Goal: Task Accomplishment & Management: Manage account settings

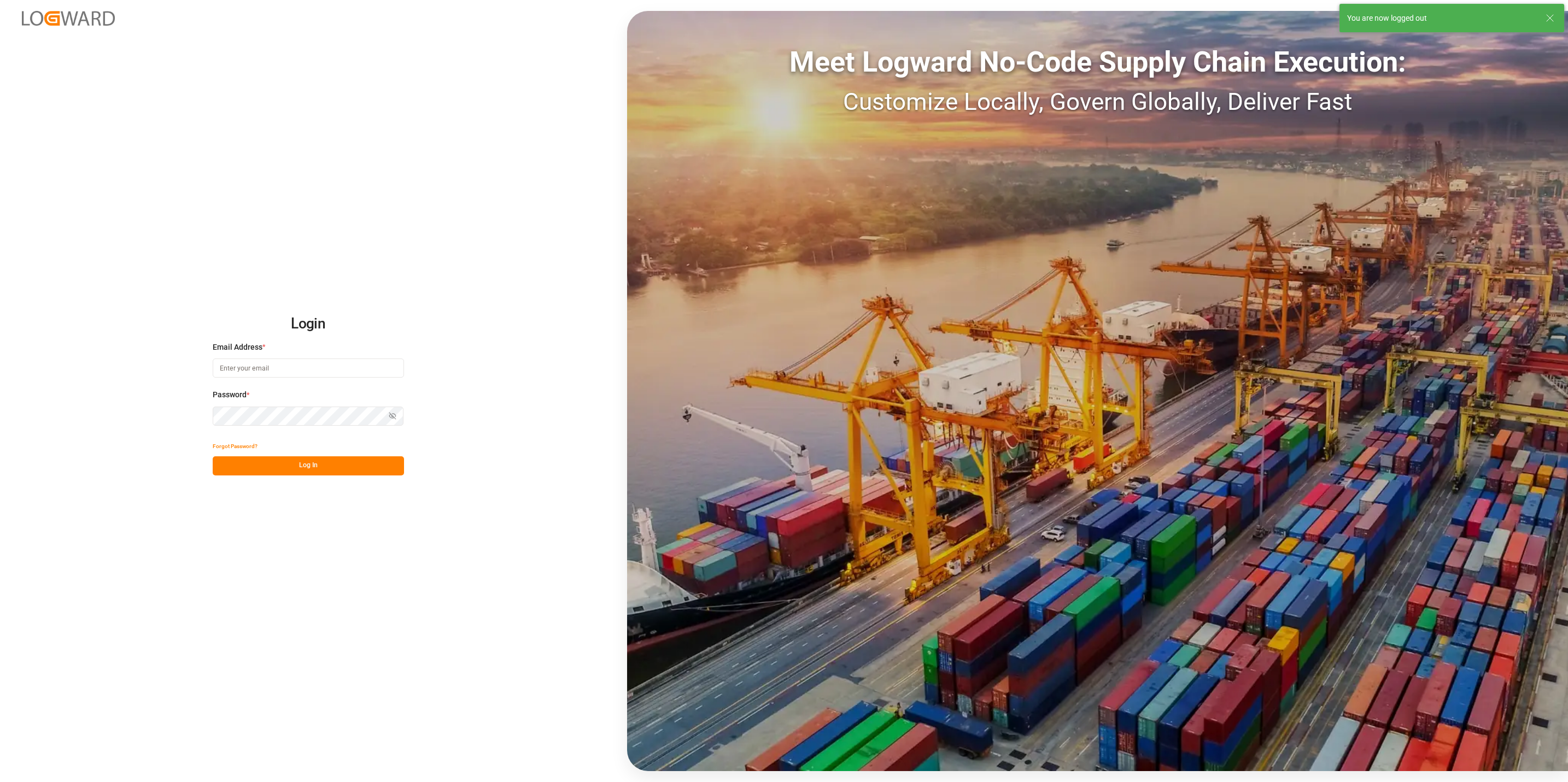
type input "[PERSON_NAME][EMAIL_ADDRESS][PERSON_NAME][DOMAIN_NAME]"
drag, startPoint x: 320, startPoint y: 431, endPoint x: 330, endPoint y: 458, distance: 28.8
click at [328, 451] on div "Login Email Address * [PERSON_NAME][EMAIL_ADDRESS][PERSON_NAME][DOMAIN_NAME] Pa…" at bounding box center [308, 391] width 191 height 169
click at [332, 456] on button "Log In" at bounding box center [308, 465] width 191 height 19
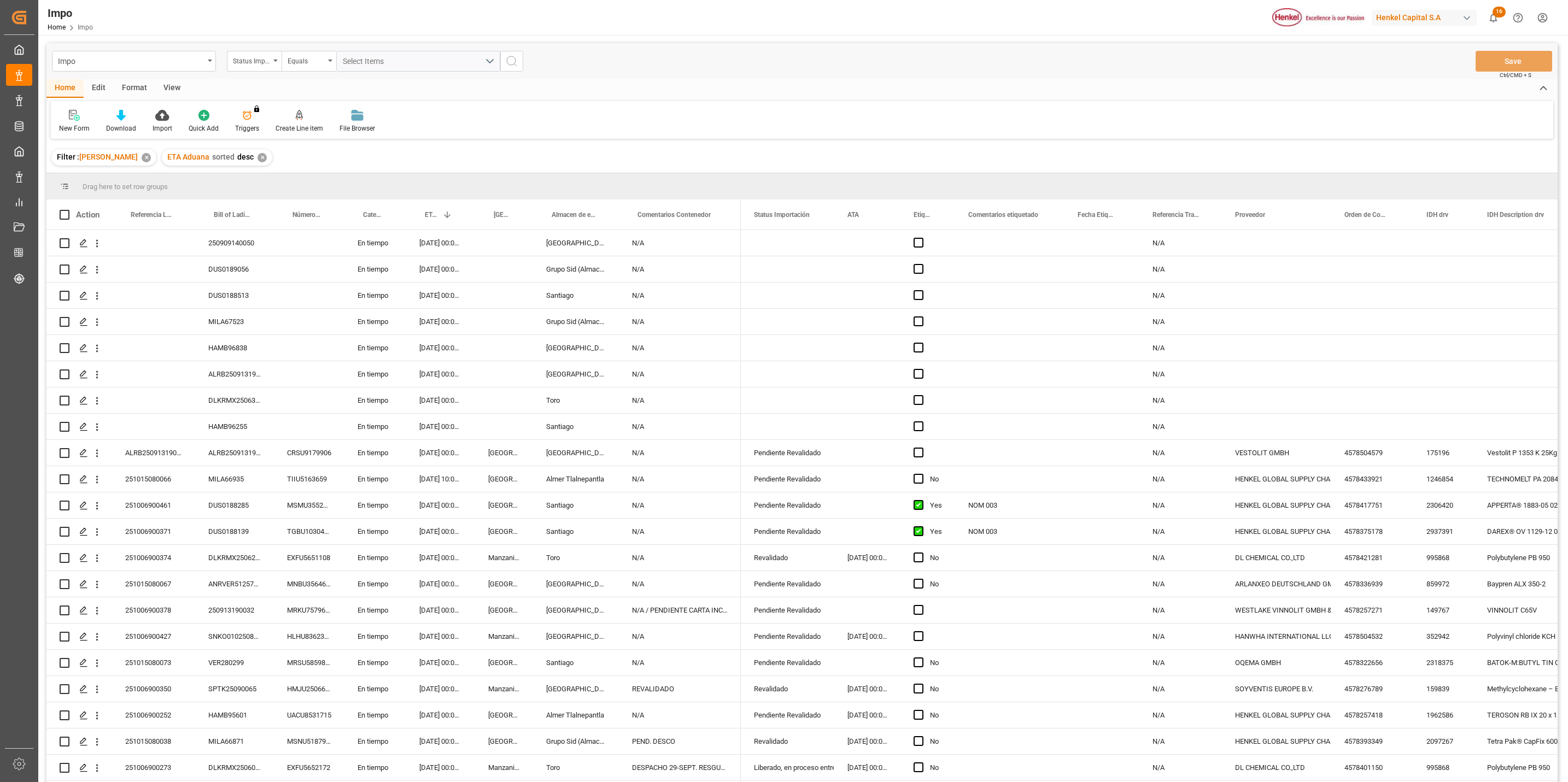
click at [133, 96] on div "Format" at bounding box center [135, 89] width 42 height 18
click at [97, 111] on div "Filter Rows" at bounding box center [75, 121] width 49 height 24
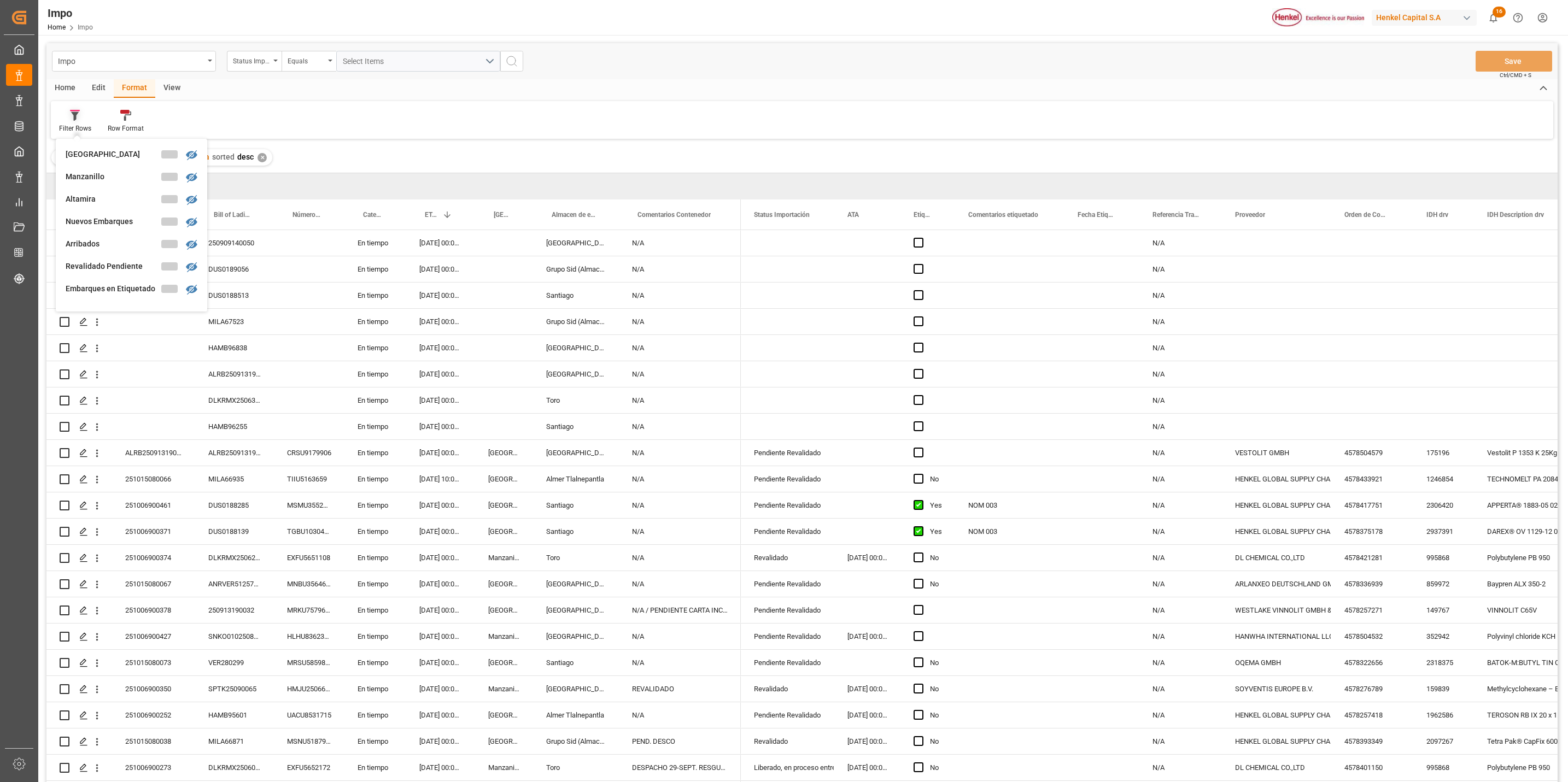
click at [75, 125] on div "Filter Rows" at bounding box center [75, 128] width 33 height 10
click at [73, 125] on div "Filter Rows" at bounding box center [75, 128] width 33 height 10
click at [106, 176] on div "[PERSON_NAME]" at bounding box center [113, 172] width 96 height 11
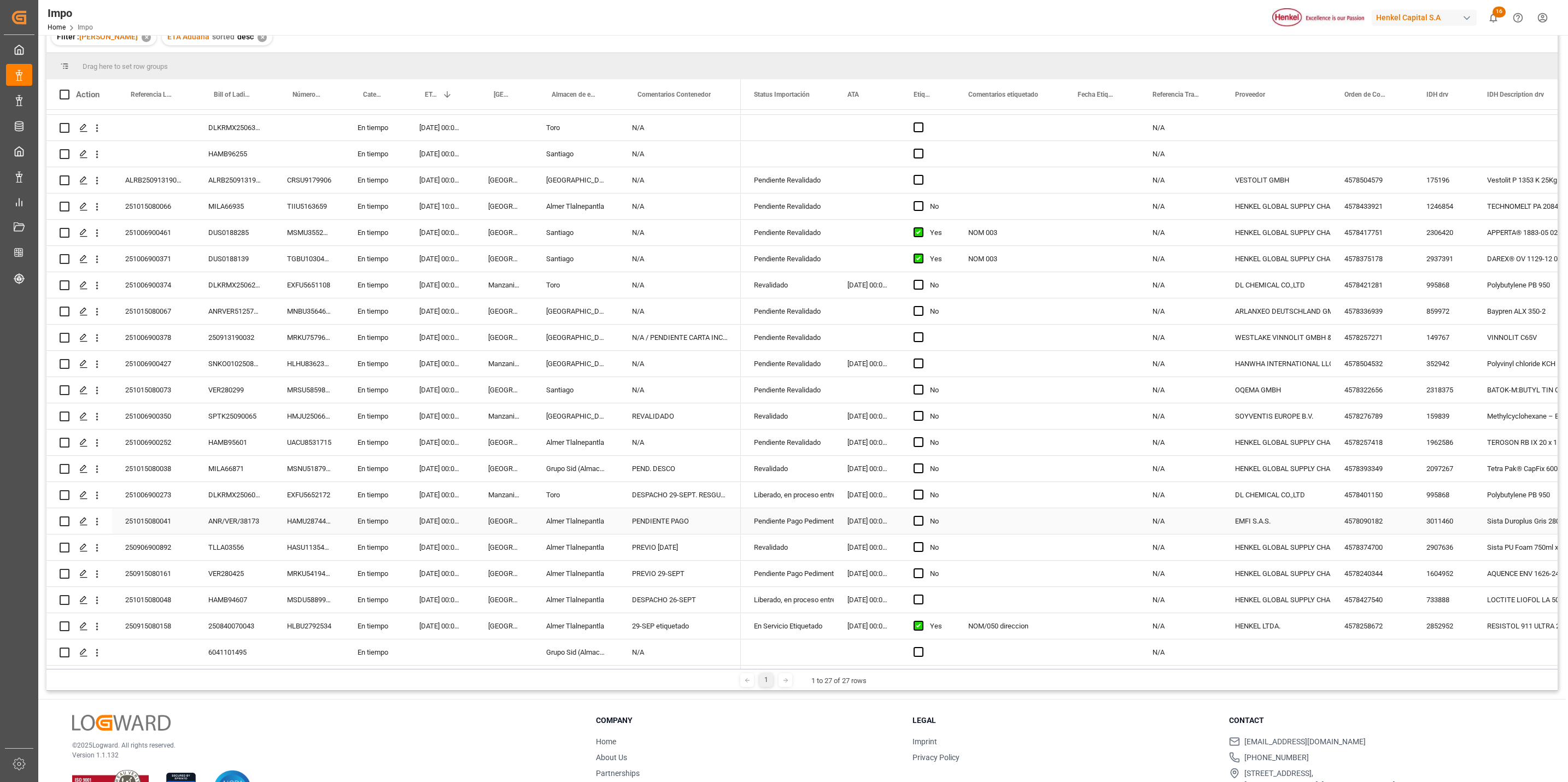
scroll to position [162, 0]
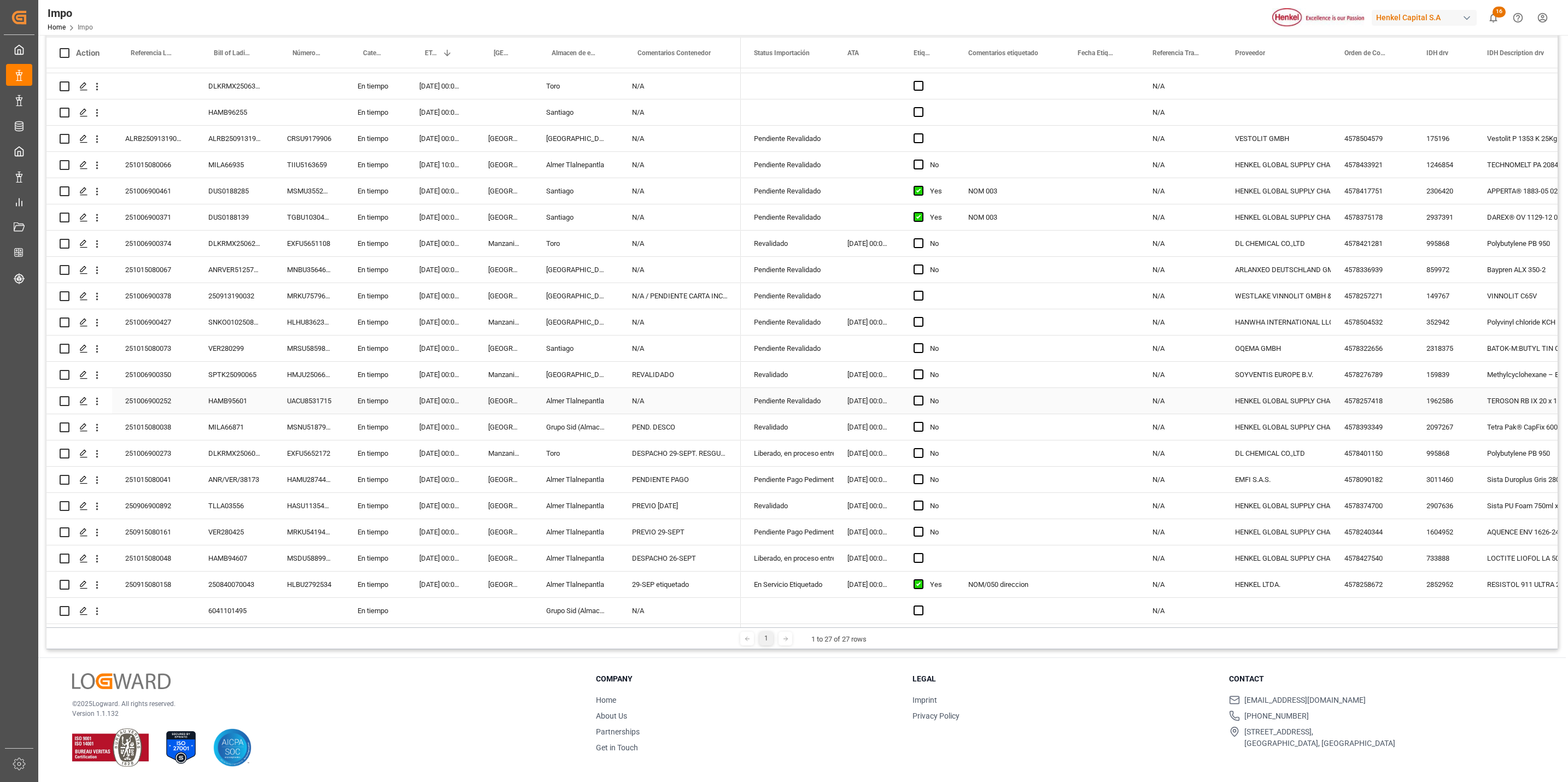
click at [522, 408] on div "[GEOGRAPHIC_DATA]" at bounding box center [504, 401] width 58 height 26
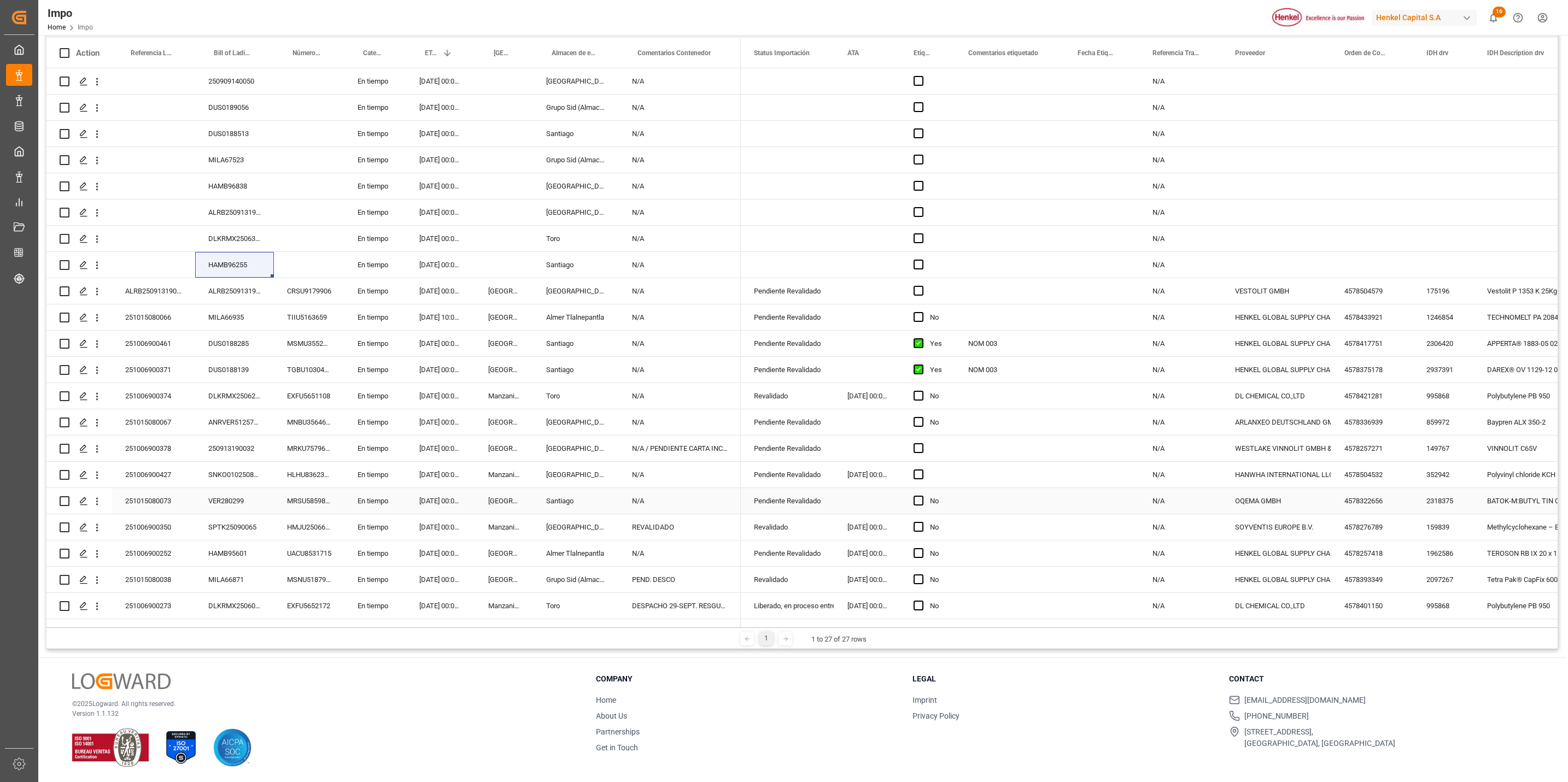
click at [173, 509] on div "251015080073" at bounding box center [153, 501] width 83 height 26
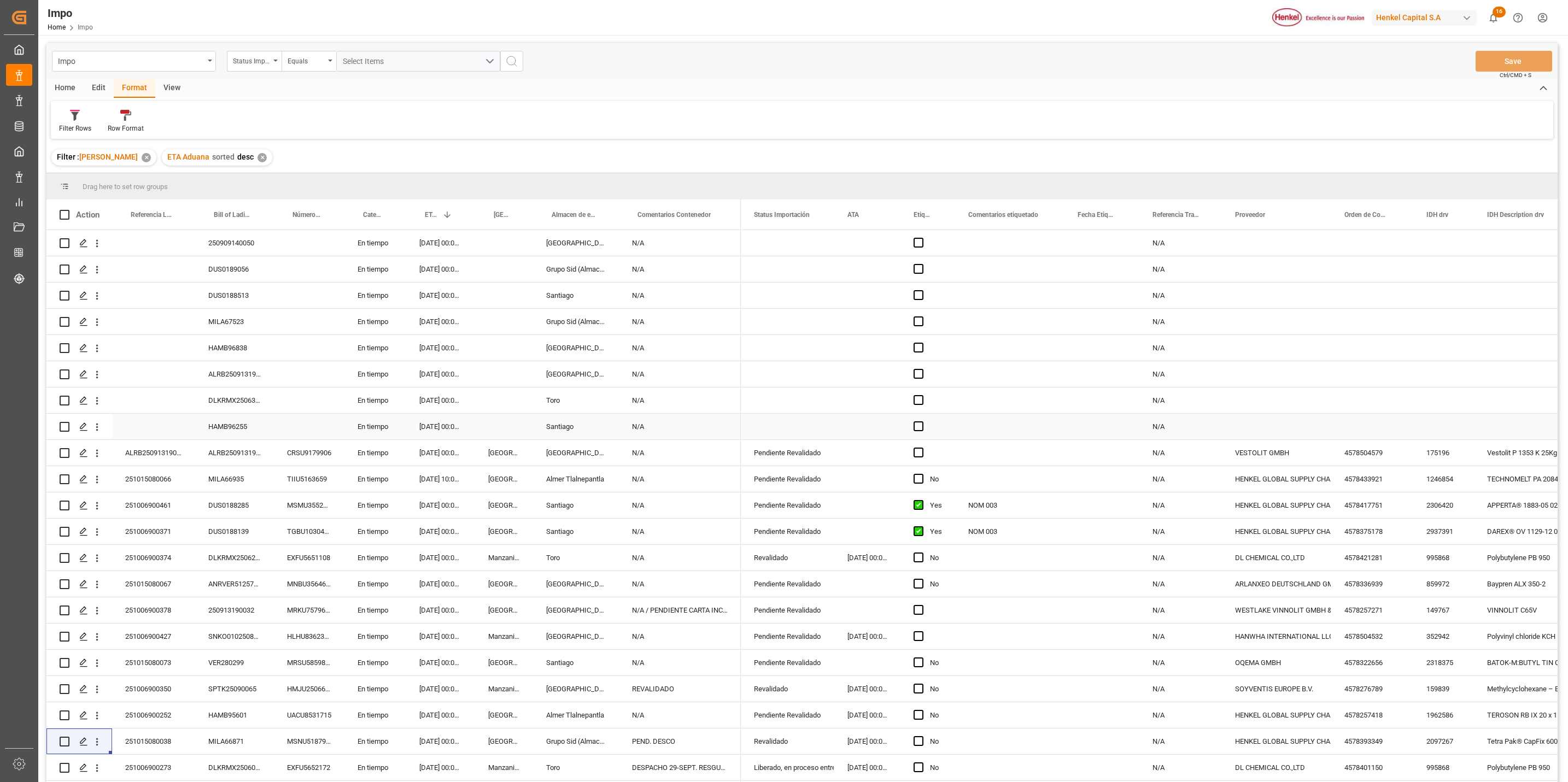
drag, startPoint x: 233, startPoint y: 433, endPoint x: 233, endPoint y: 422, distance: 11.0
click at [233, 433] on div "HAMB96255" at bounding box center [234, 426] width 79 height 26
click at [233, 422] on div "HAMB96255" at bounding box center [234, 426] width 79 height 26
click at [233, 421] on div "HAMB96255" at bounding box center [234, 426] width 79 height 26
click at [229, 435] on input "HAMB96255" at bounding box center [235, 433] width 61 height 21
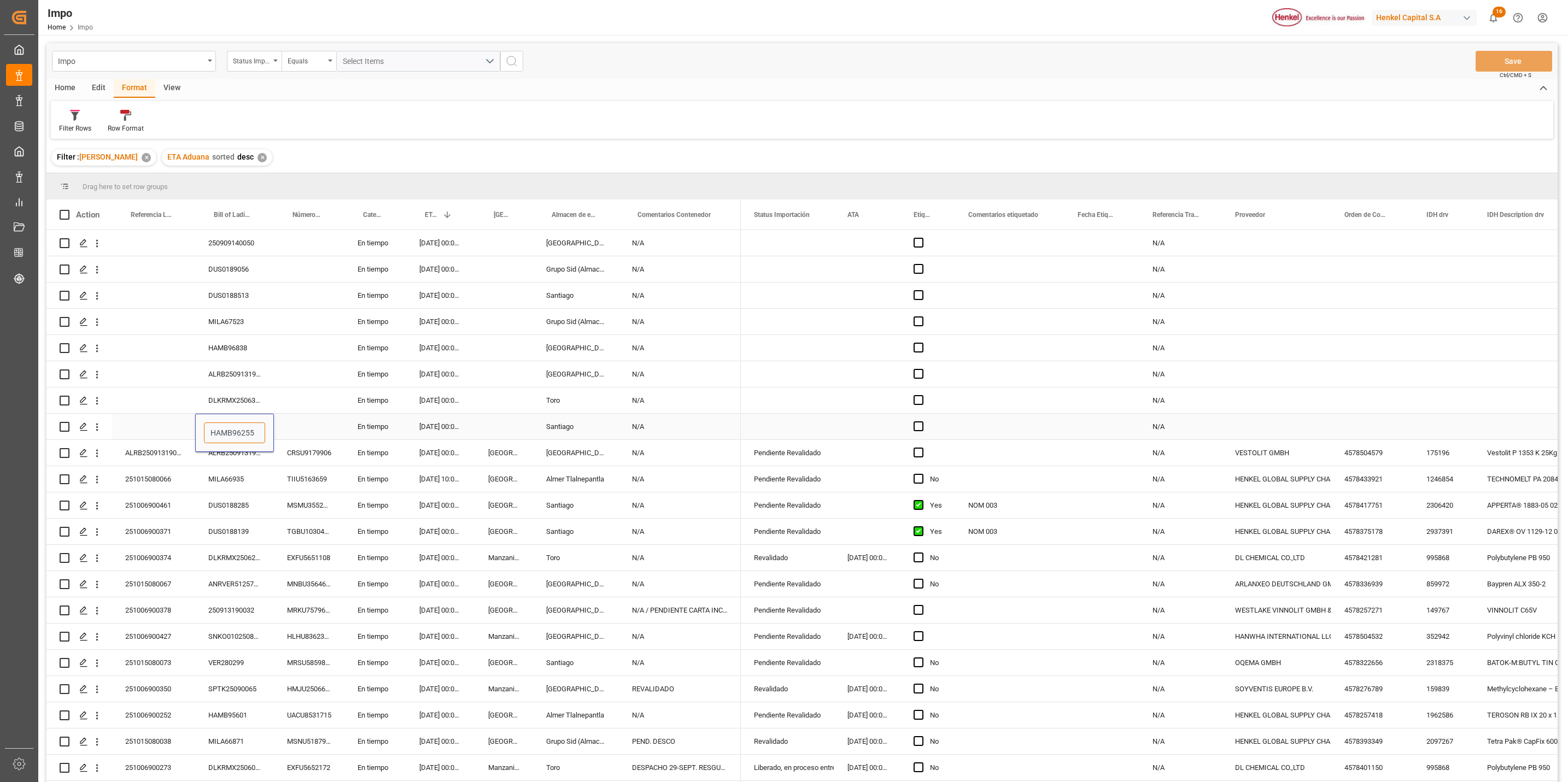
drag, startPoint x: 229, startPoint y: 435, endPoint x: 233, endPoint y: 430, distance: 6.4
click at [230, 433] on input "HAMB96255" at bounding box center [235, 433] width 61 height 21
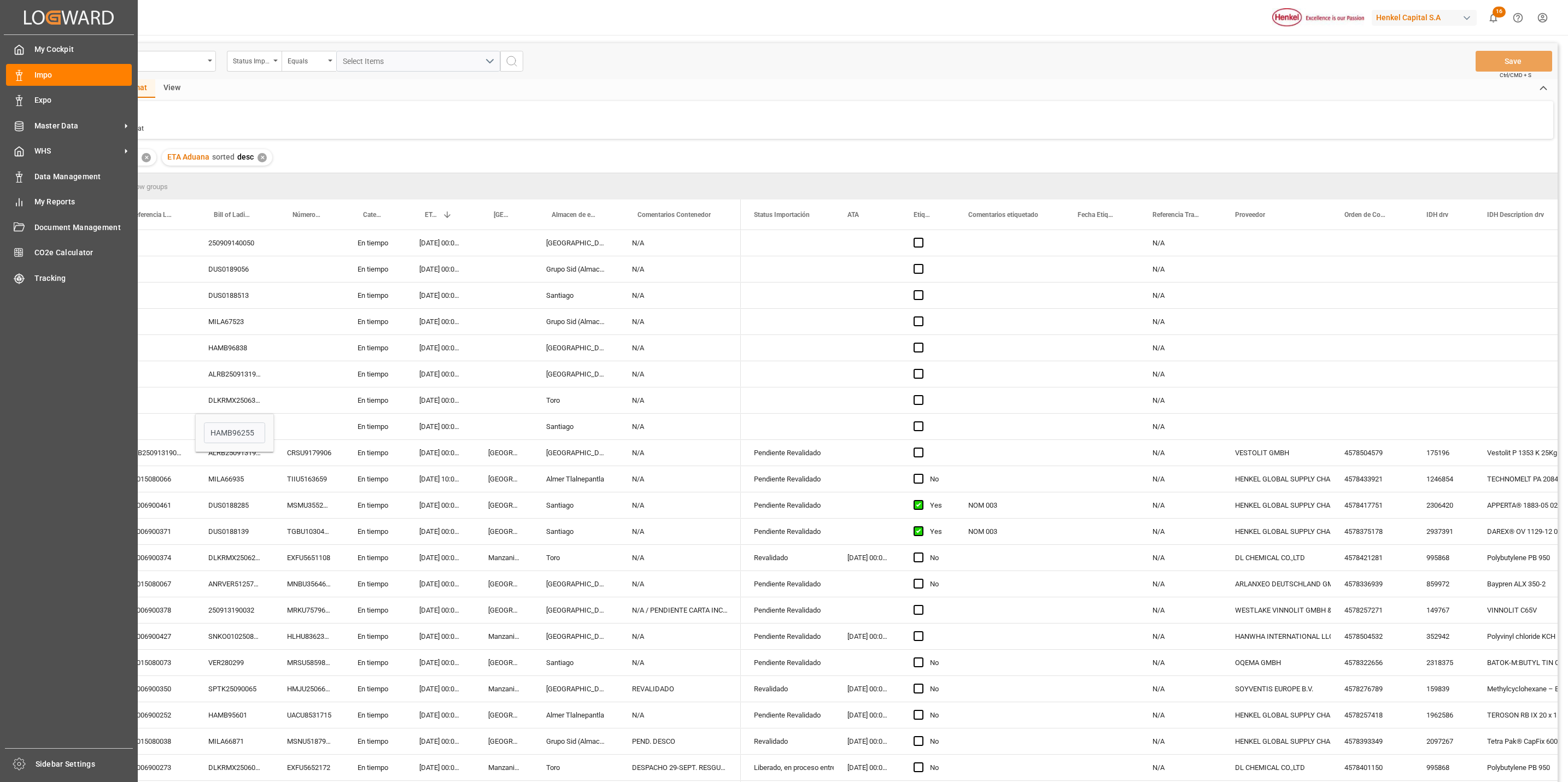
drag, startPoint x: 4, startPoint y: 679, endPoint x: 1, endPoint y: 674, distance: 5.8
click at [4, 674] on div "My Cockpit My Cockpit Impo Impo Expo Expo Master Data Master Data WHS WHS Data …" at bounding box center [69, 391] width 130 height 713
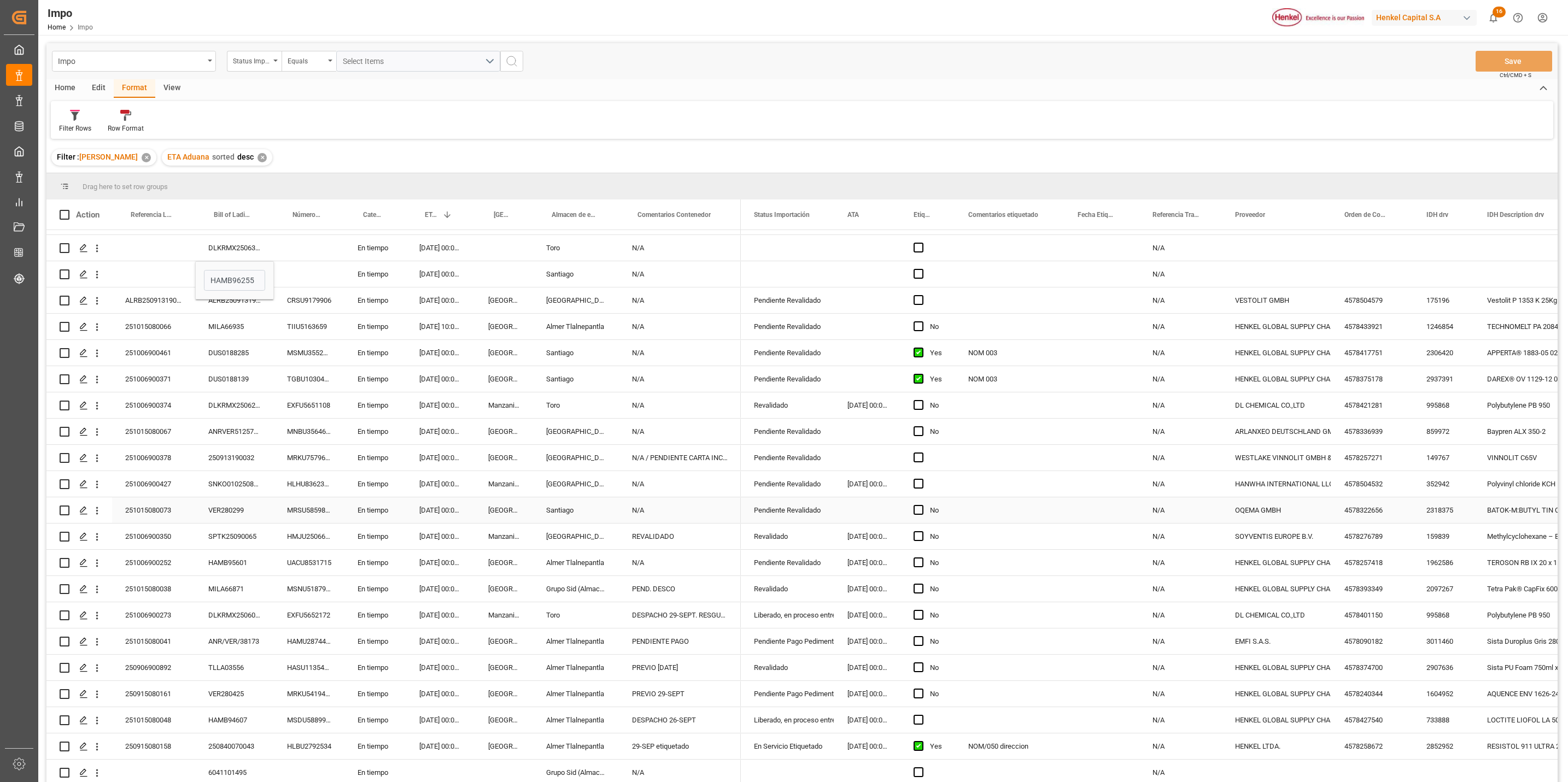
scroll to position [162, 0]
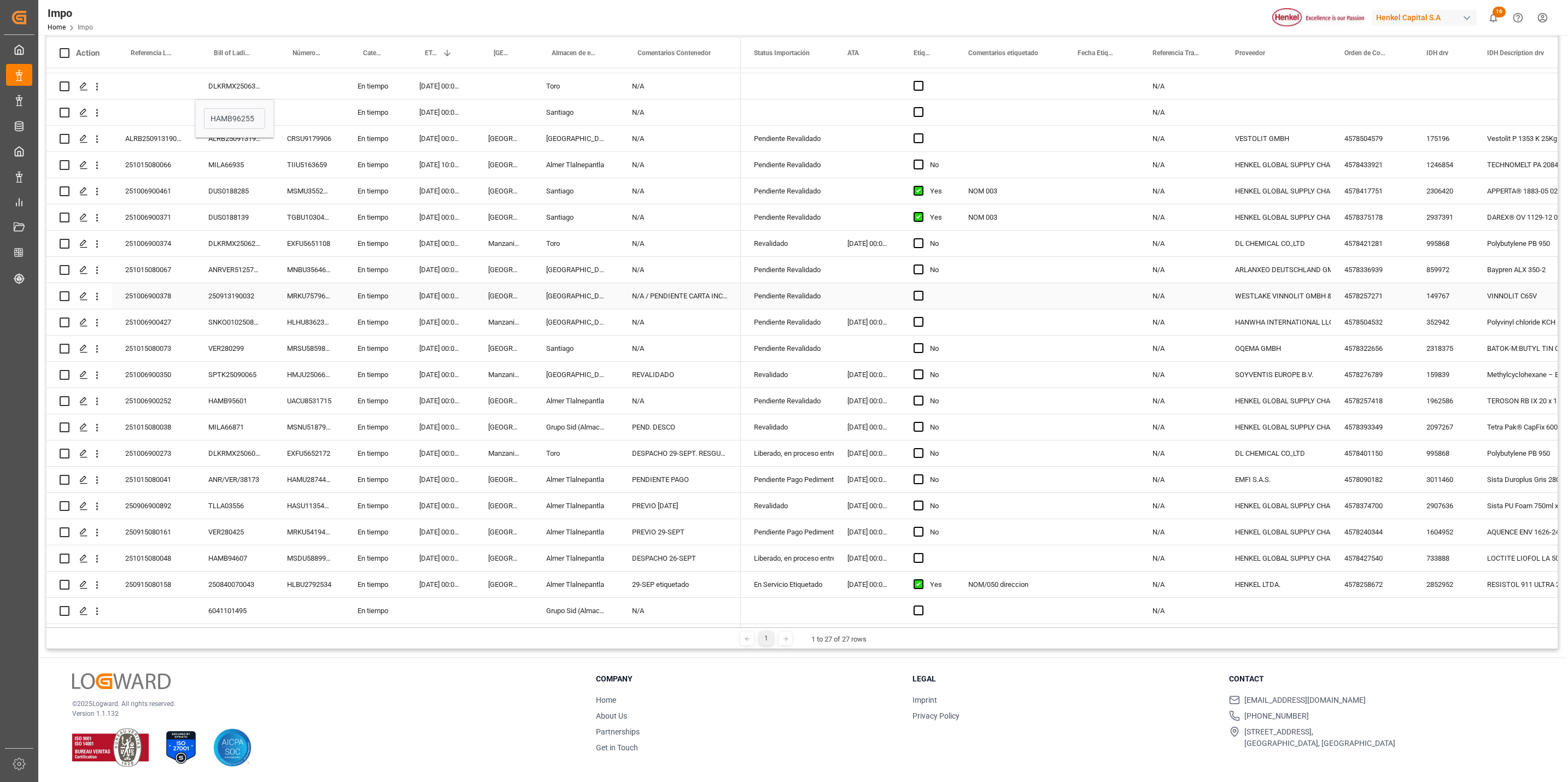
click at [163, 297] on div "251006900378" at bounding box center [153, 296] width 83 height 26
click at [241, 290] on div "250913190032" at bounding box center [234, 296] width 79 height 26
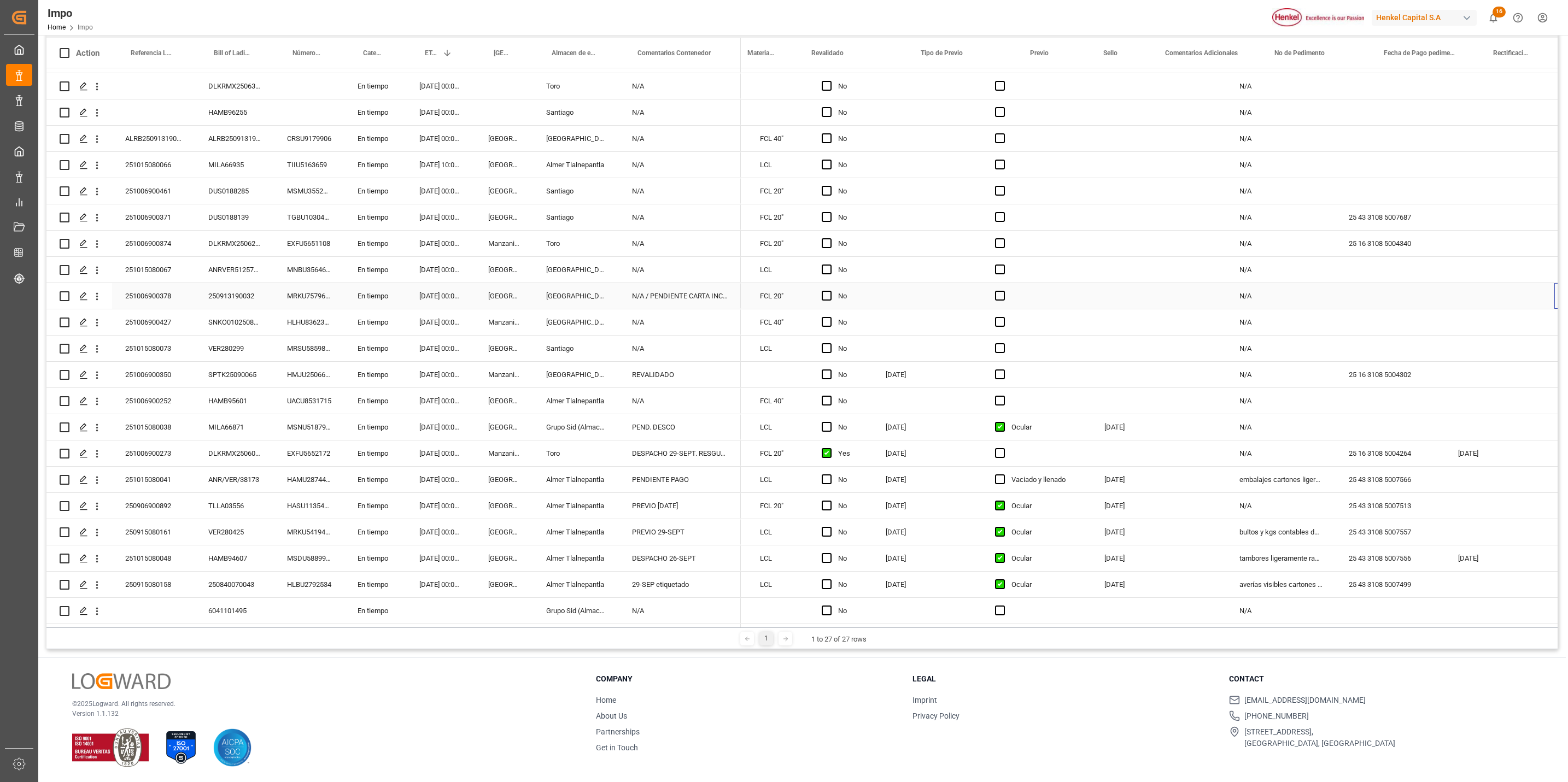
scroll to position [0, 1856]
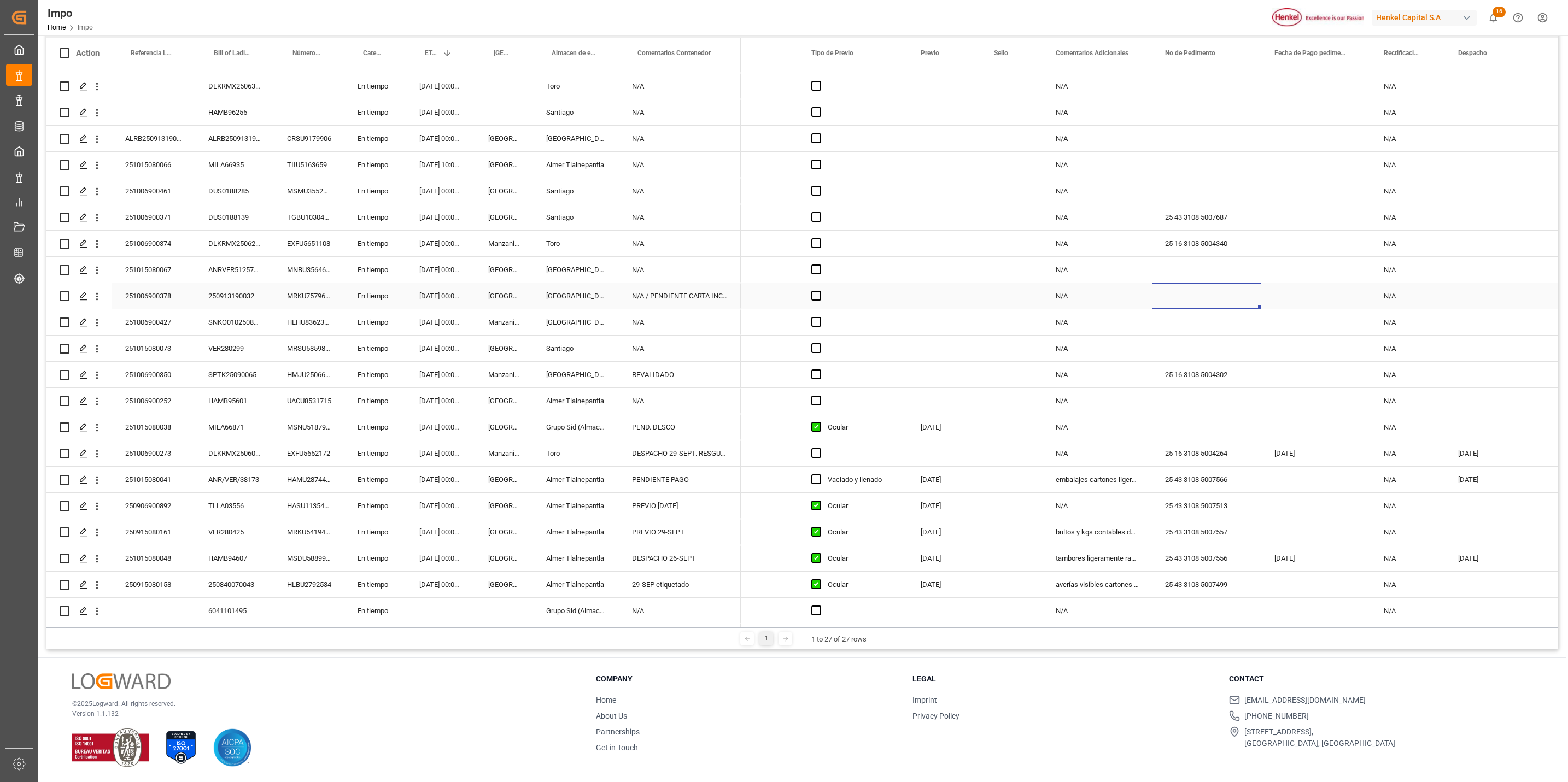
click at [1181, 288] on div "Press SPACE to select this row." at bounding box center [1207, 296] width 109 height 26
click at [1191, 293] on input "Press SPACE to select this row." at bounding box center [1207, 302] width 92 height 21
paste input "25 43 3108 5007793"
type input "25 43 3108 5007793"
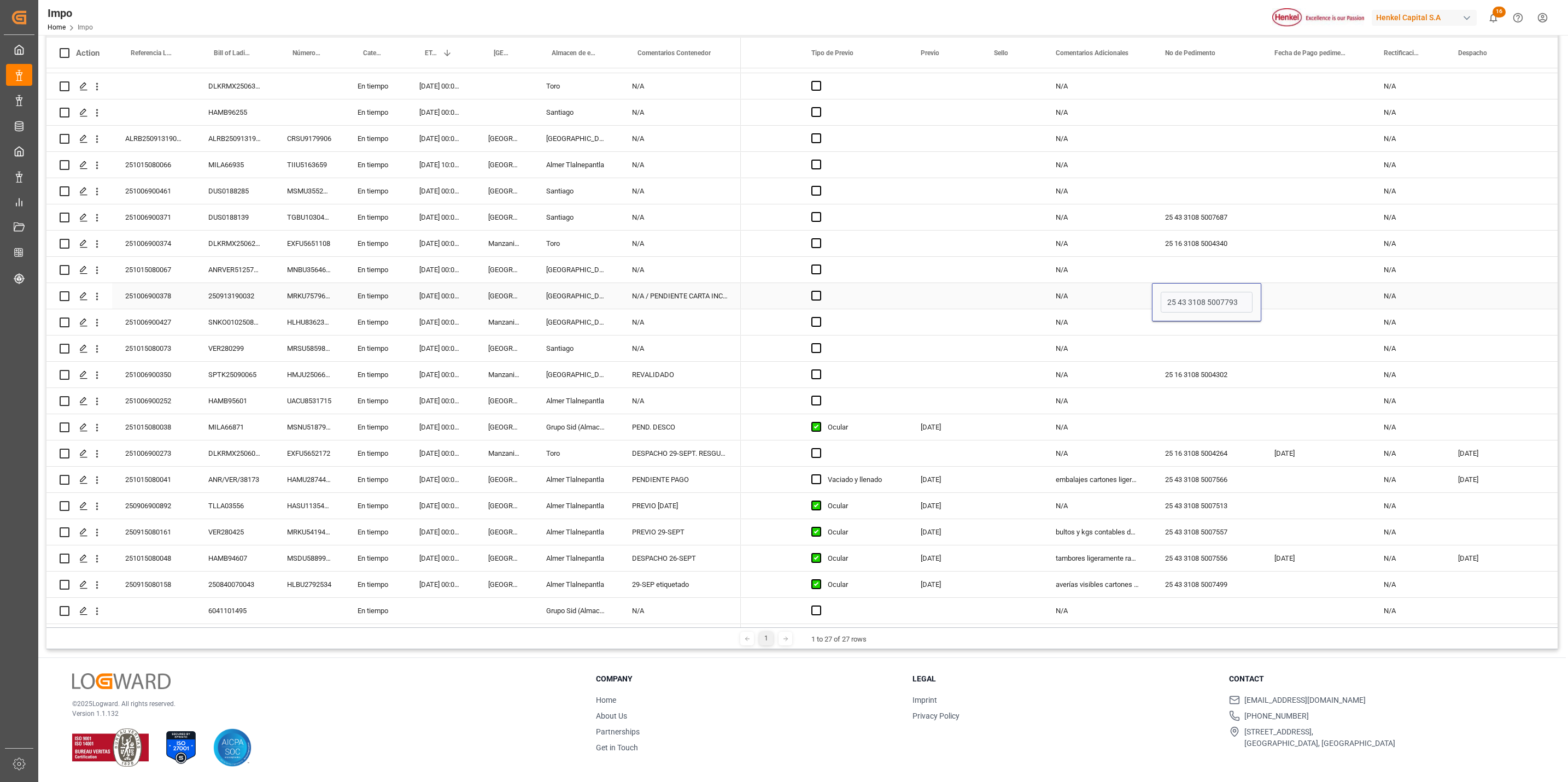
click at [1060, 304] on div "N/A" at bounding box center [1098, 296] width 109 height 26
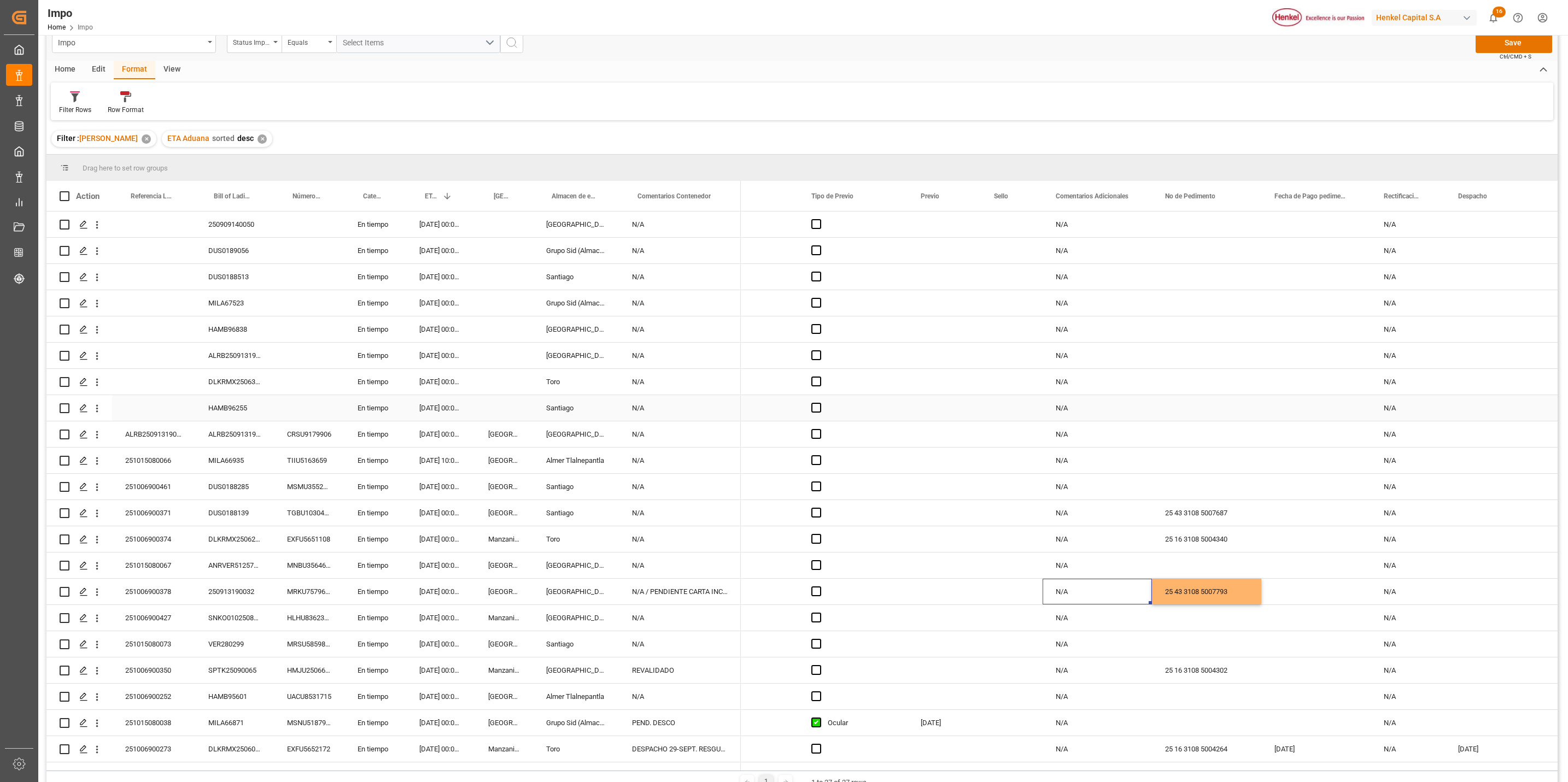
scroll to position [0, 0]
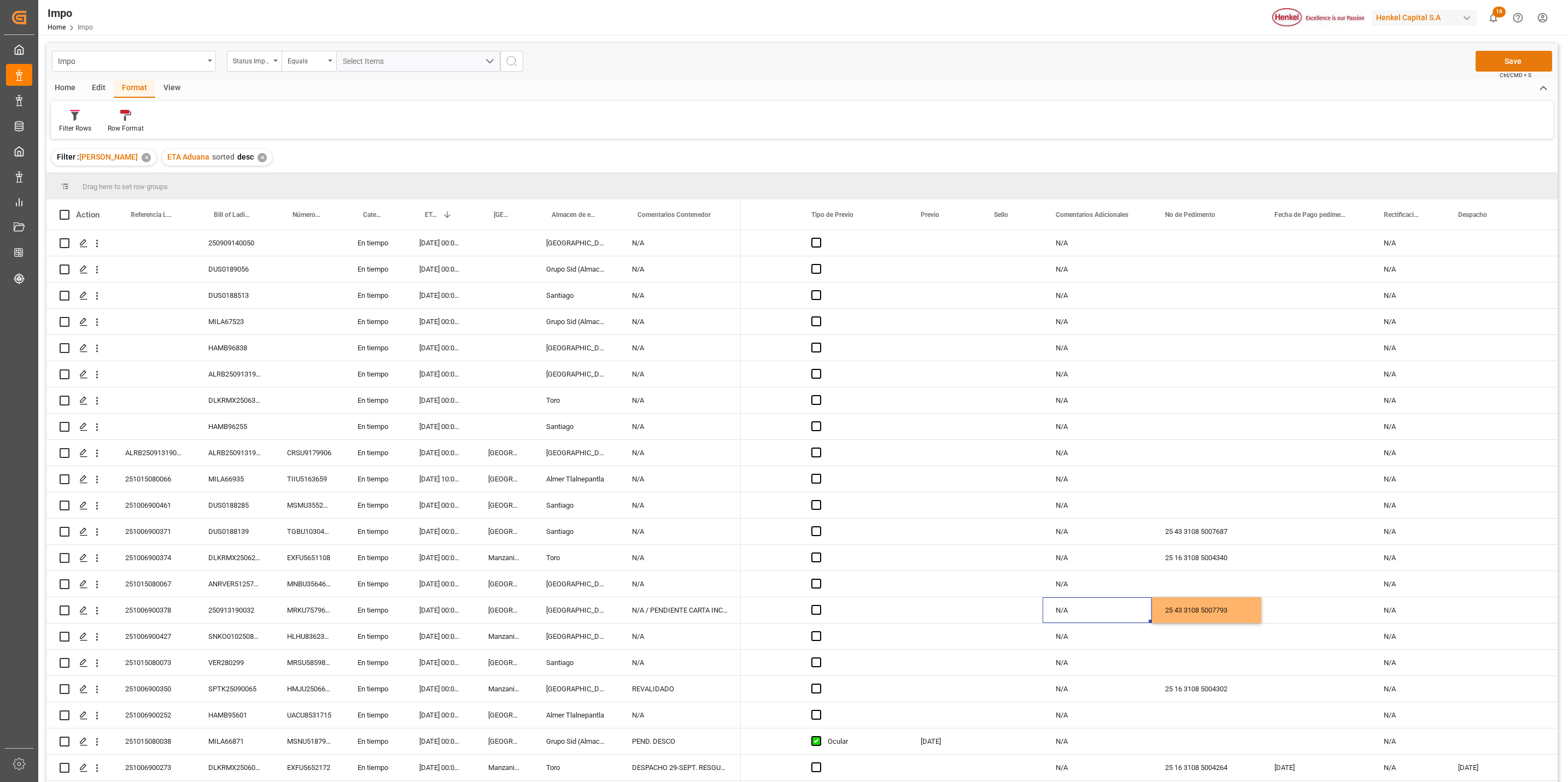
click at [1501, 59] on button "Save" at bounding box center [1514, 61] width 77 height 21
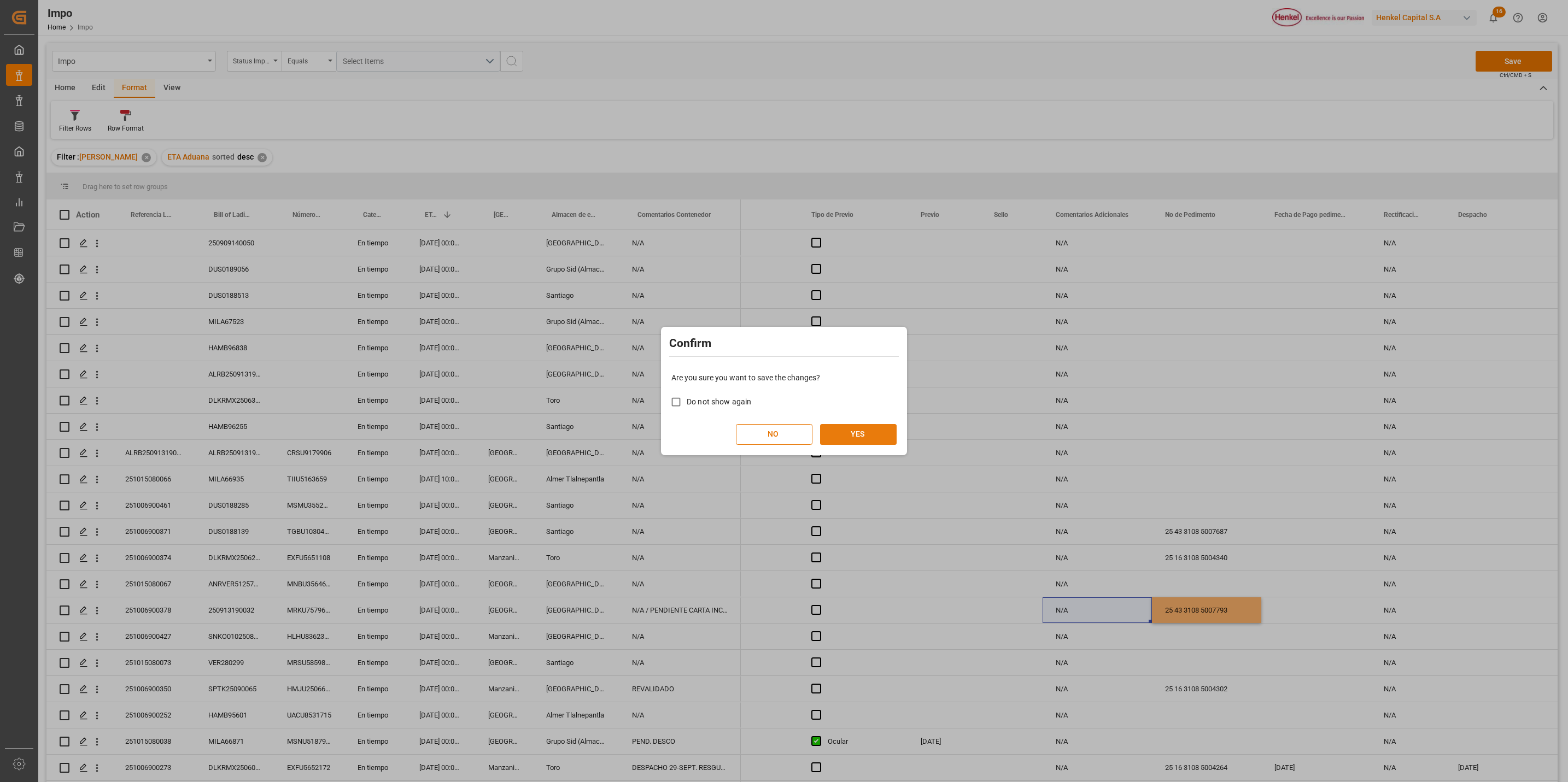
click at [856, 431] on button "YES" at bounding box center [859, 434] width 77 height 21
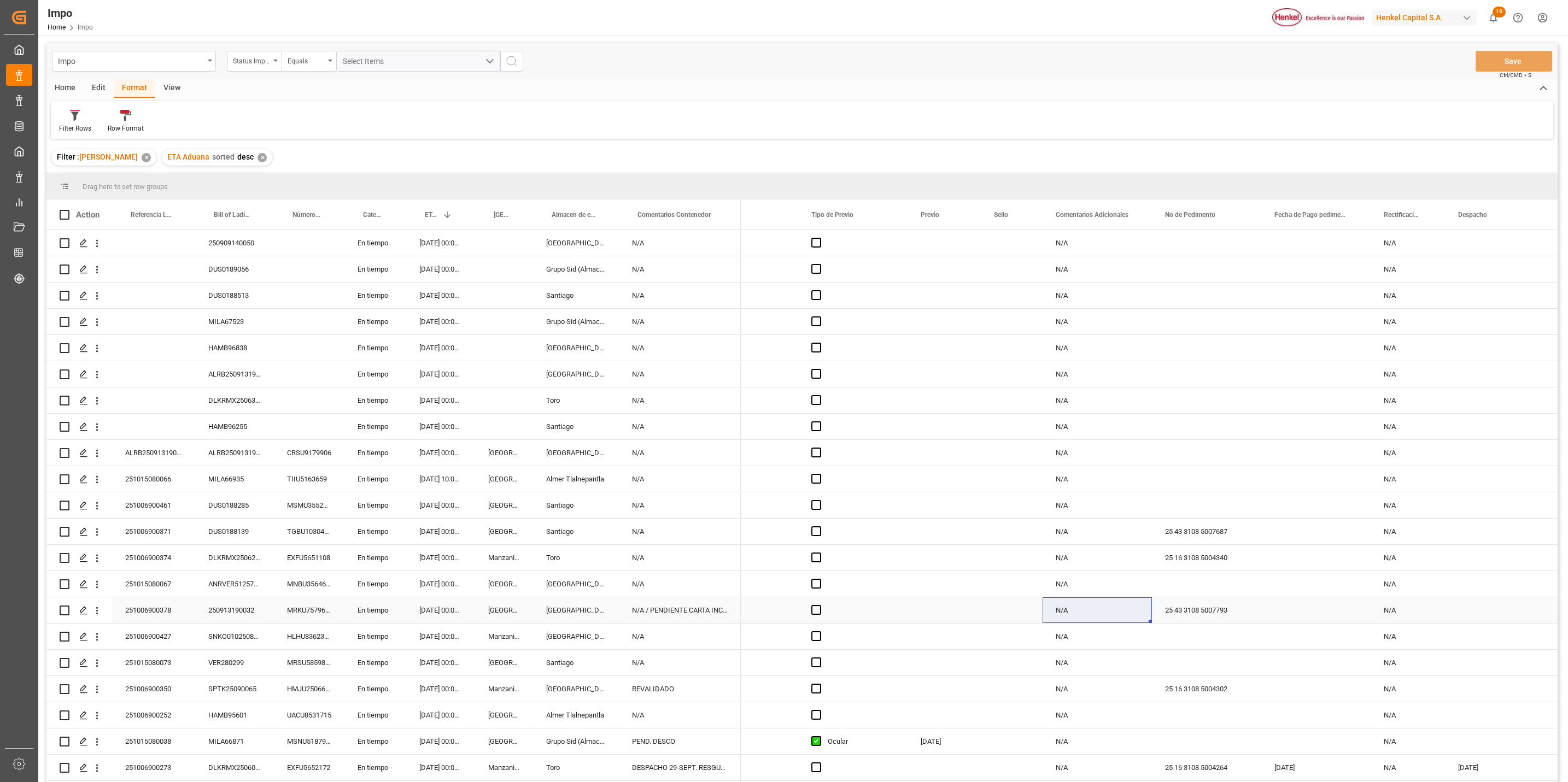
drag, startPoint x: 168, startPoint y: 616, endPoint x: 168, endPoint y: 608, distance: 8.0
click at [167, 609] on div "251006900378" at bounding box center [153, 610] width 83 height 26
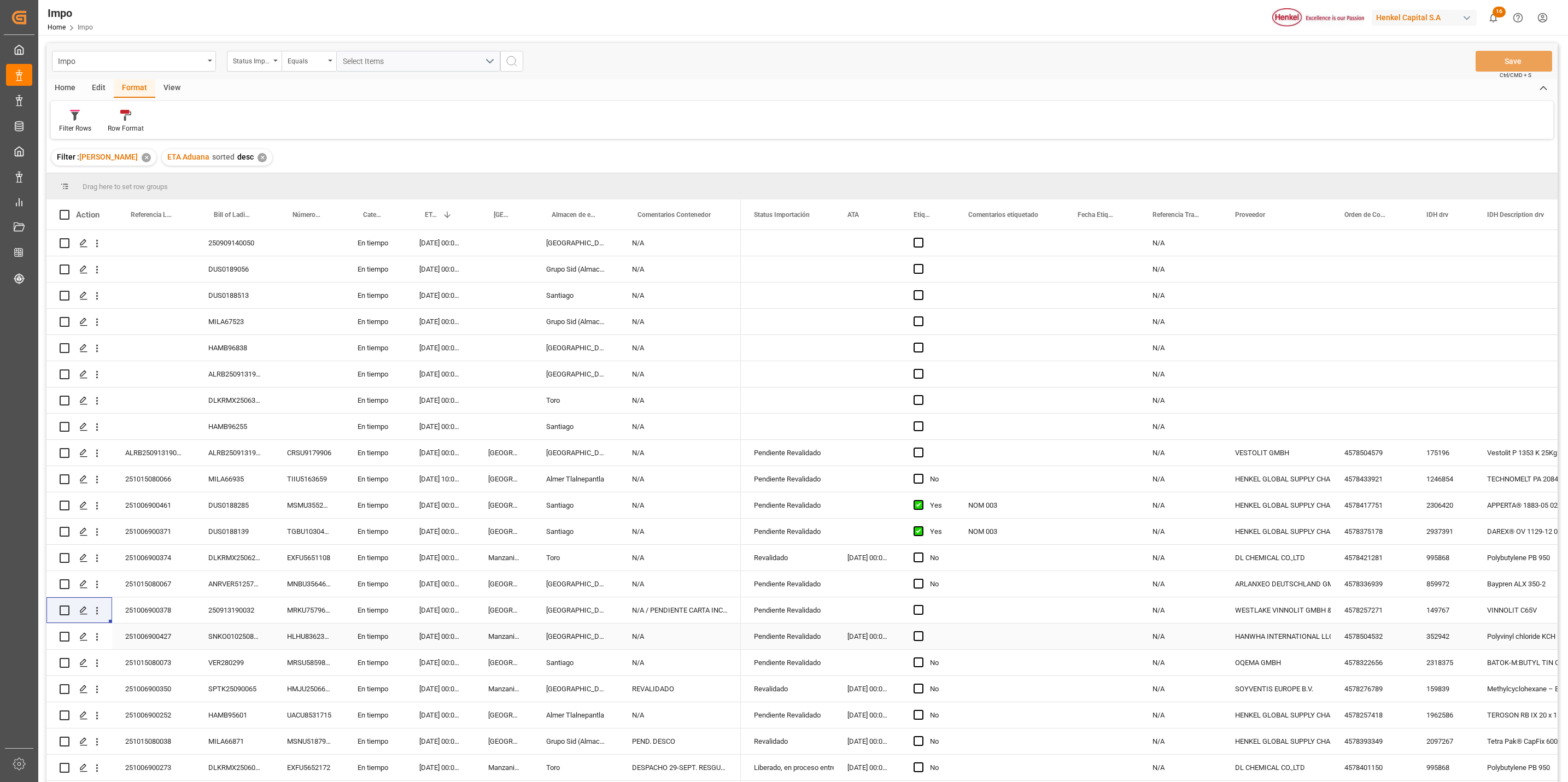
scroll to position [156, 0]
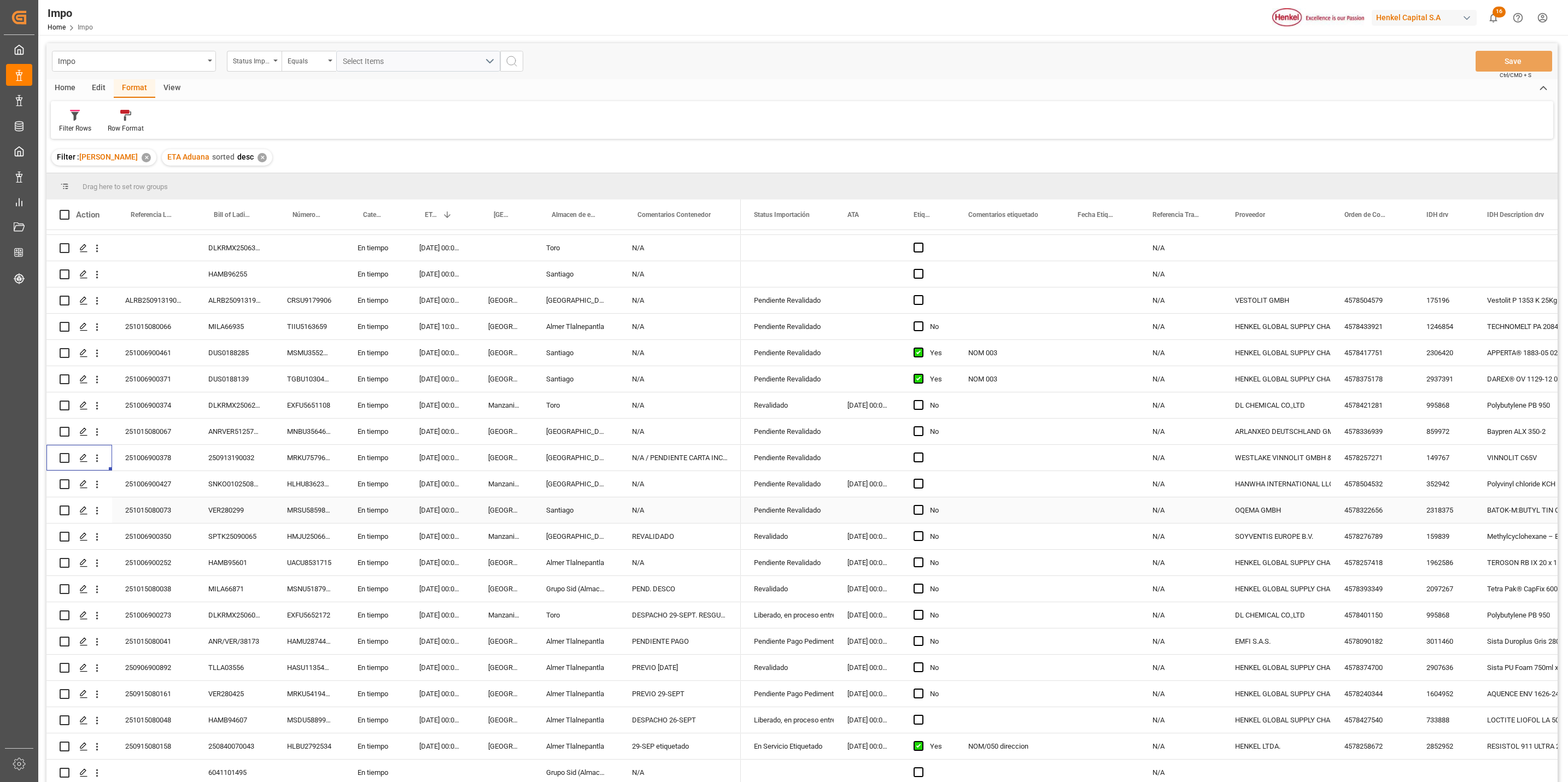
click at [162, 510] on div "251015080073" at bounding box center [153, 510] width 83 height 26
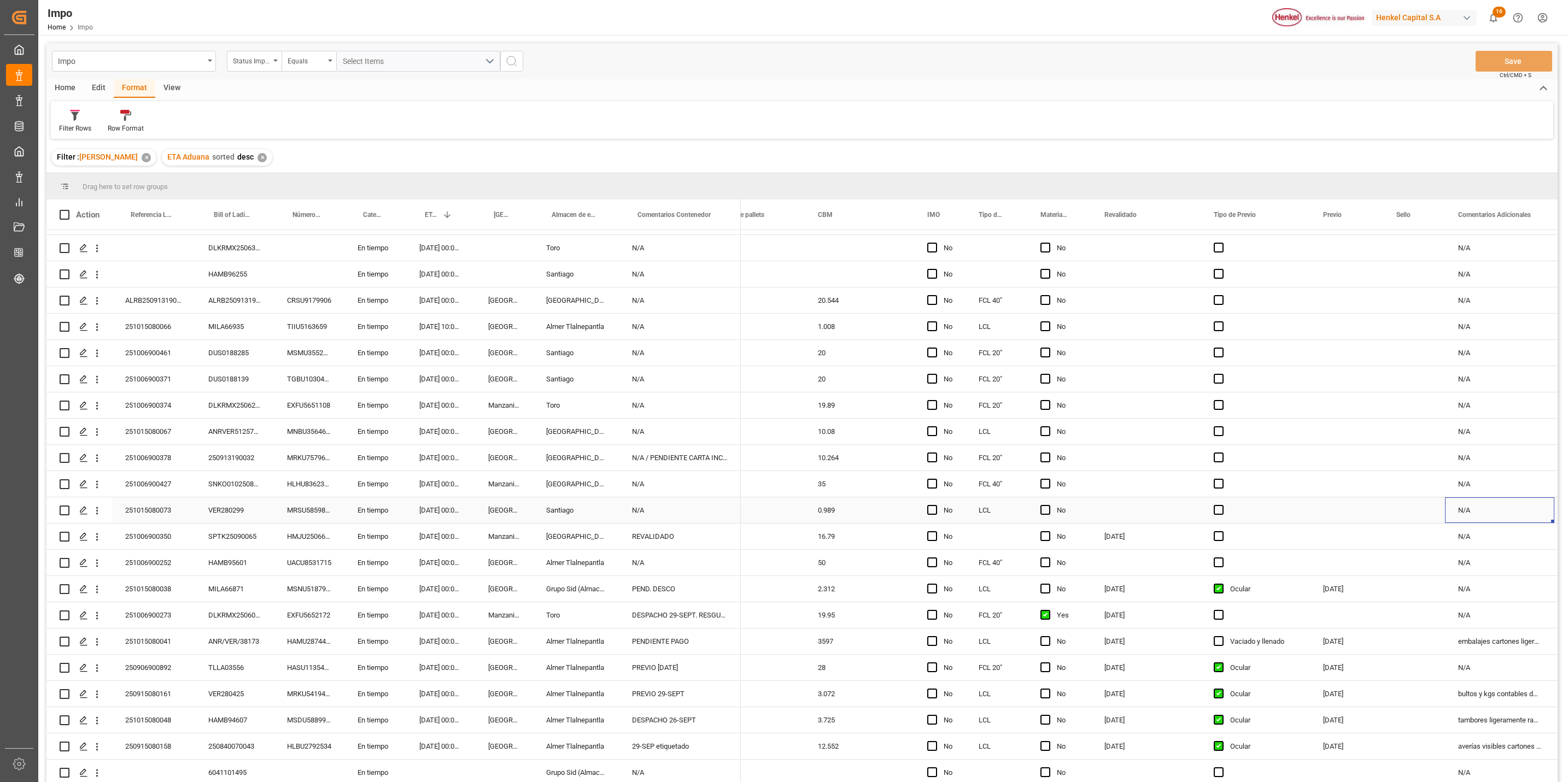
scroll to position [0, 1562]
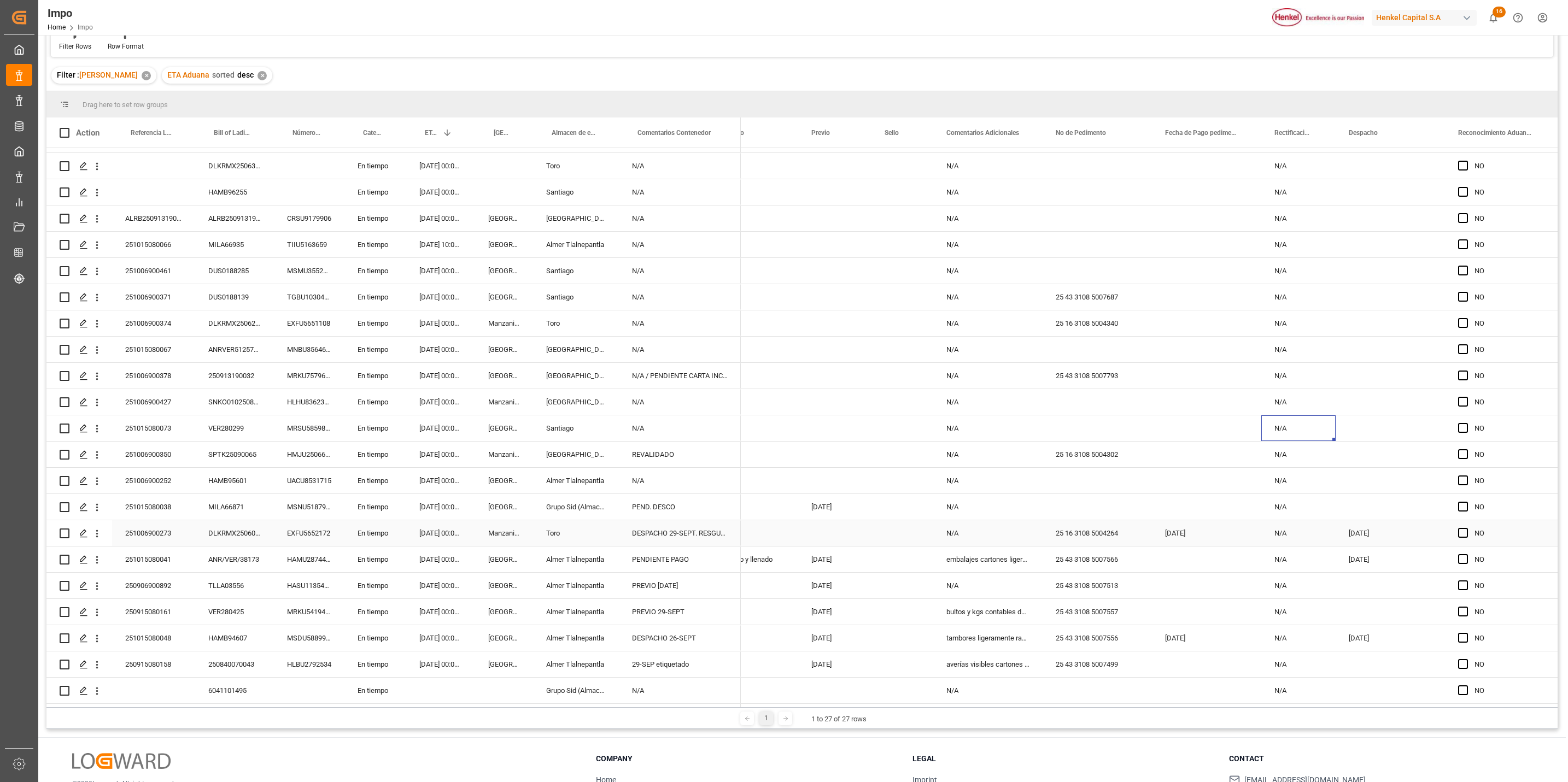
click at [163, 523] on div "251006900273" at bounding box center [153, 533] width 83 height 26
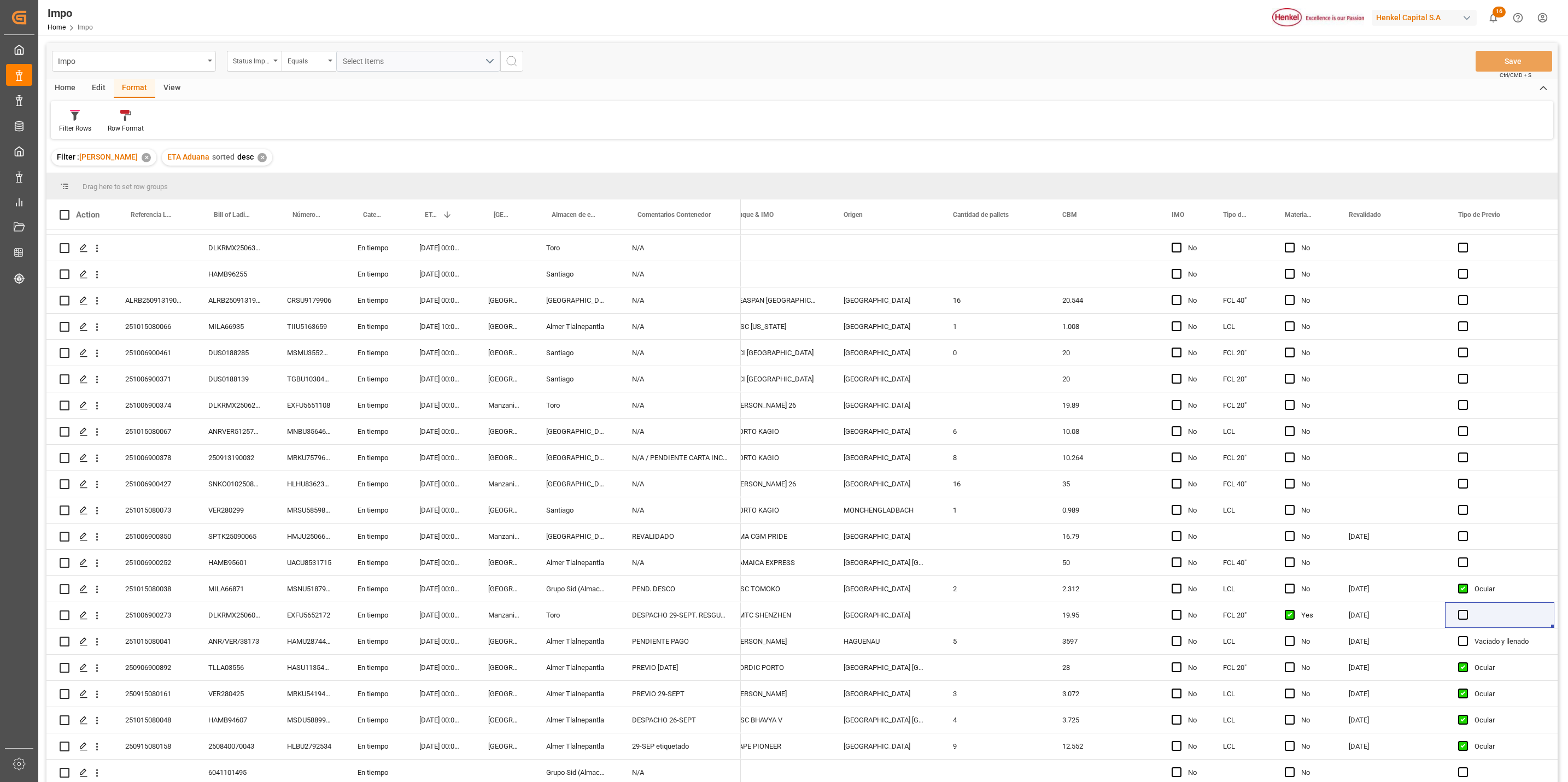
scroll to position [0, 0]
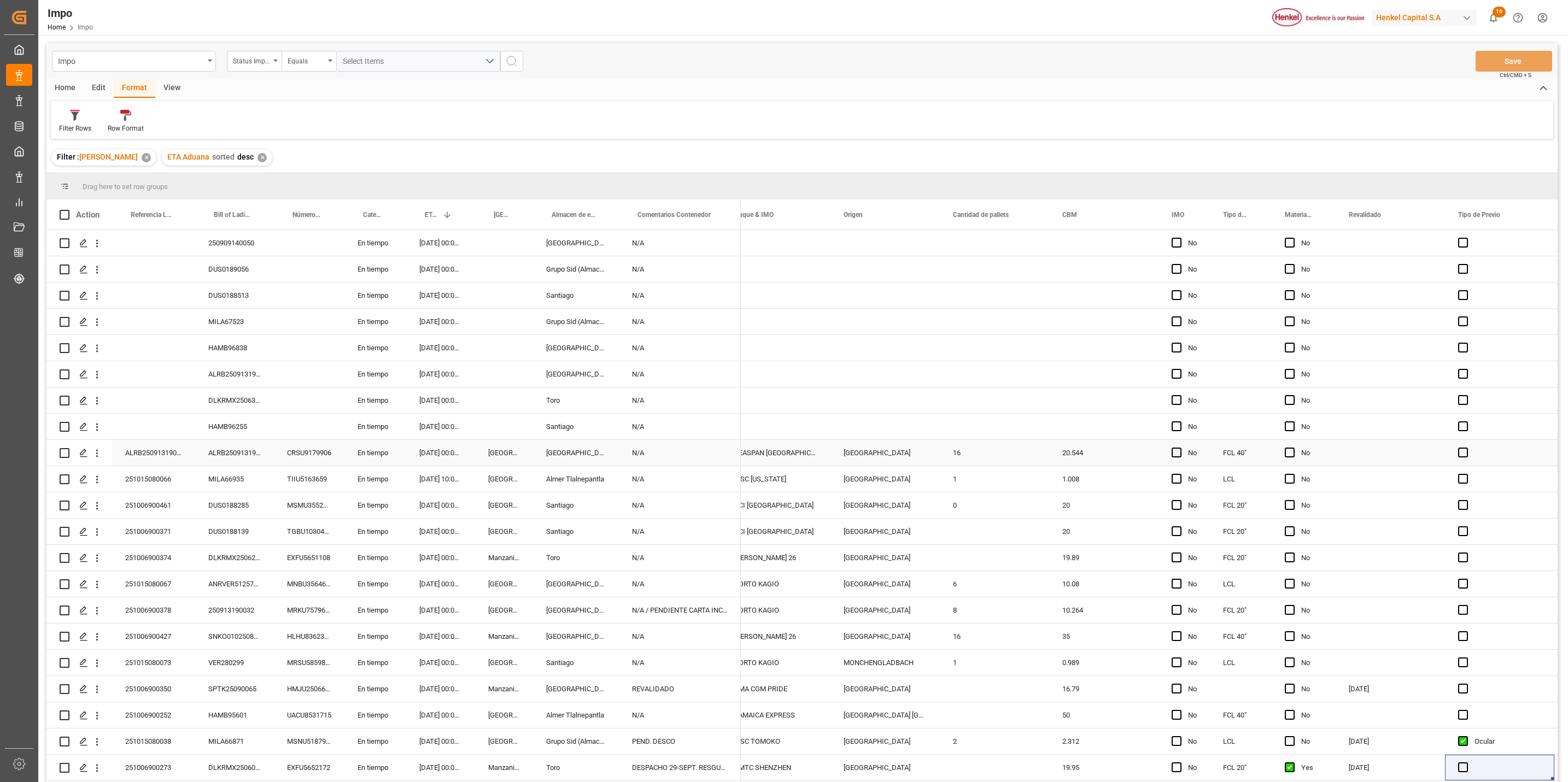
drag, startPoint x: 233, startPoint y: 460, endPoint x: 232, endPoint y: 453, distance: 7.1
click at [233, 460] on div "ALRB250913190054" at bounding box center [234, 453] width 79 height 26
click at [231, 453] on div "ALRB250913190054" at bounding box center [234, 453] width 79 height 26
click at [231, 455] on div "ALRB250913190054" at bounding box center [234, 453] width 79 height 26
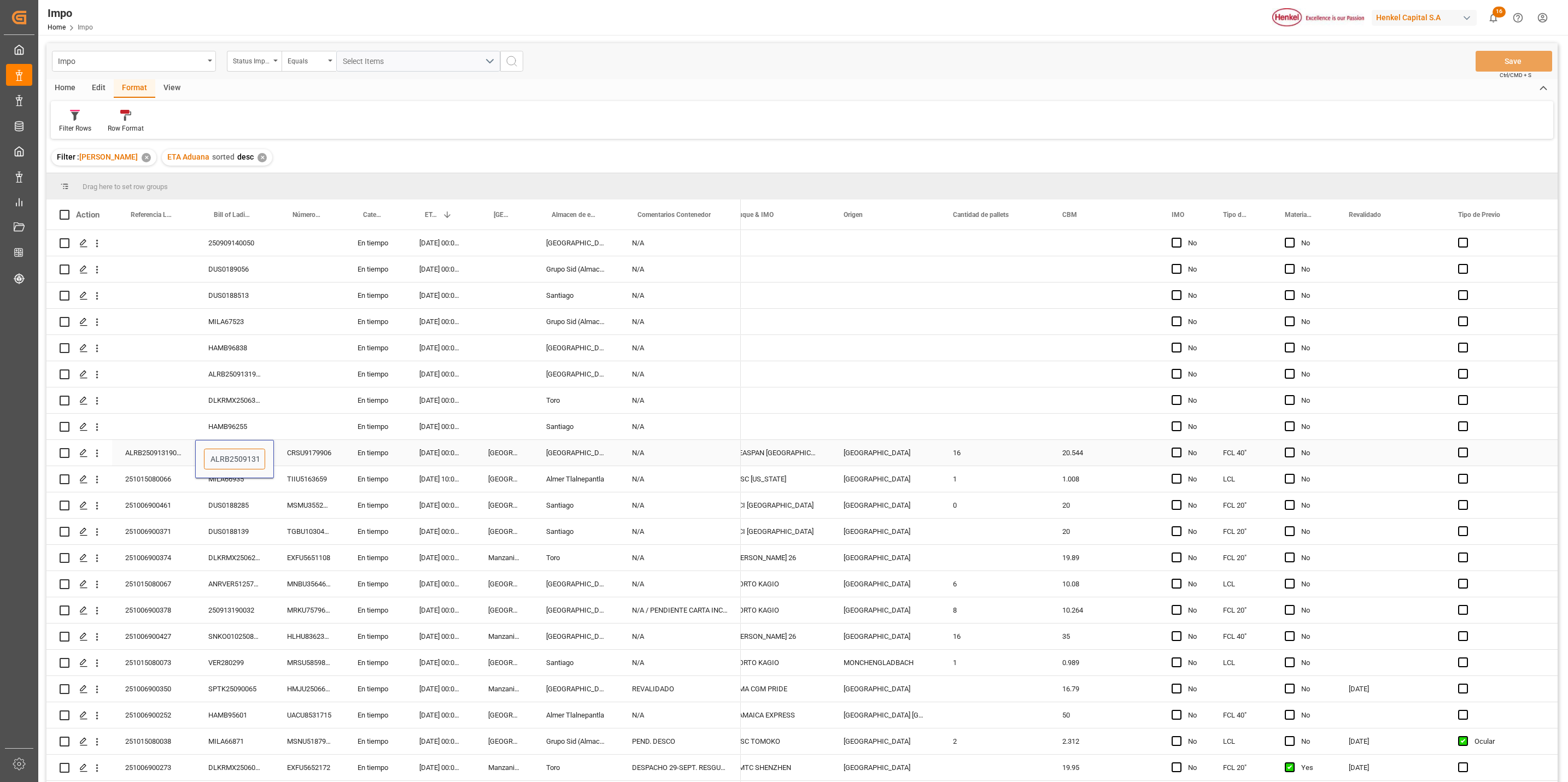
click at [234, 453] on input "ALRB250913190054" at bounding box center [235, 459] width 61 height 21
click at [235, 453] on input "ALRB250913190054" at bounding box center [235, 459] width 61 height 21
click at [159, 423] on div "Press SPACE to select this row." at bounding box center [153, 426] width 83 height 26
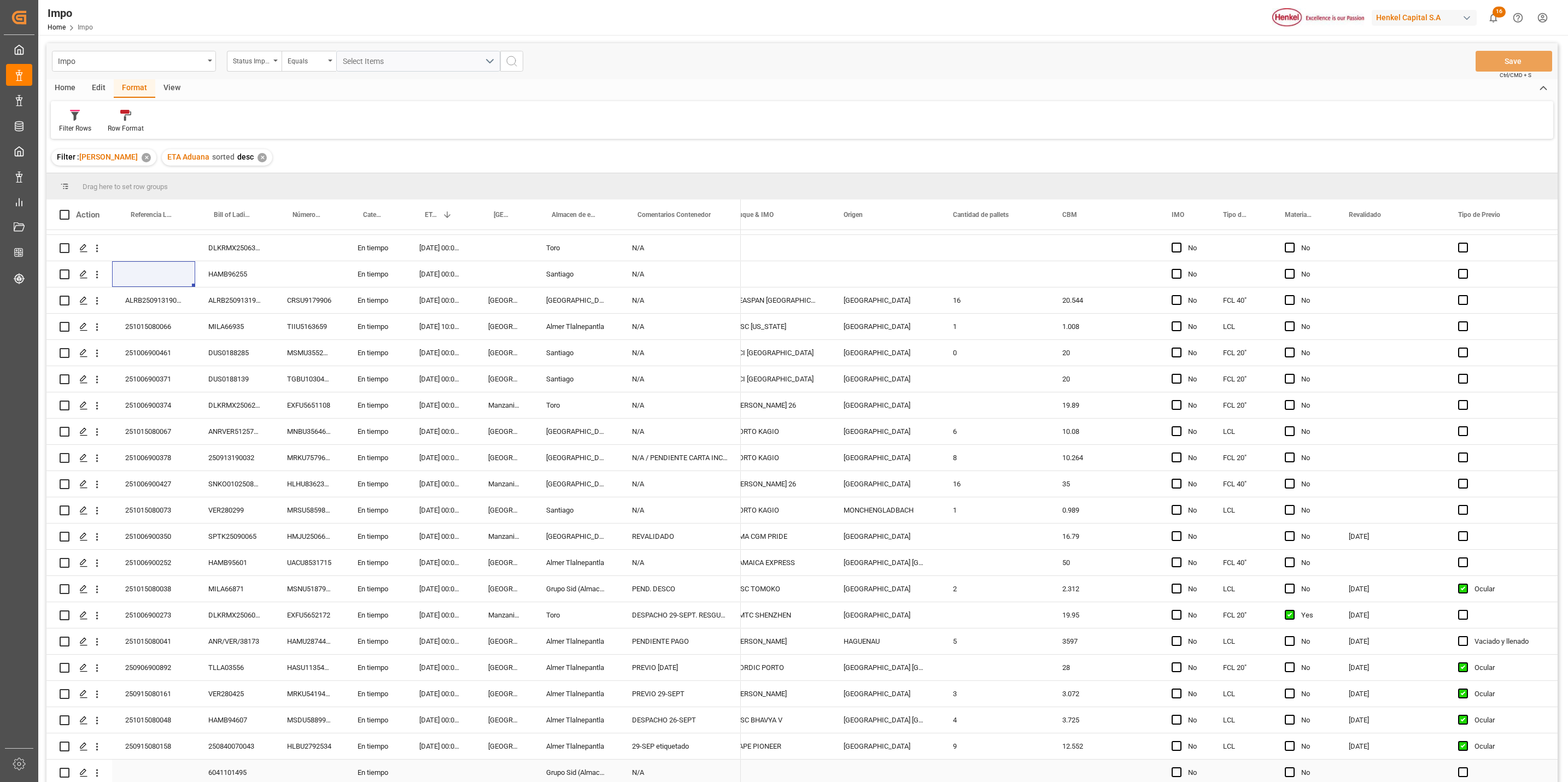
scroll to position [162, 0]
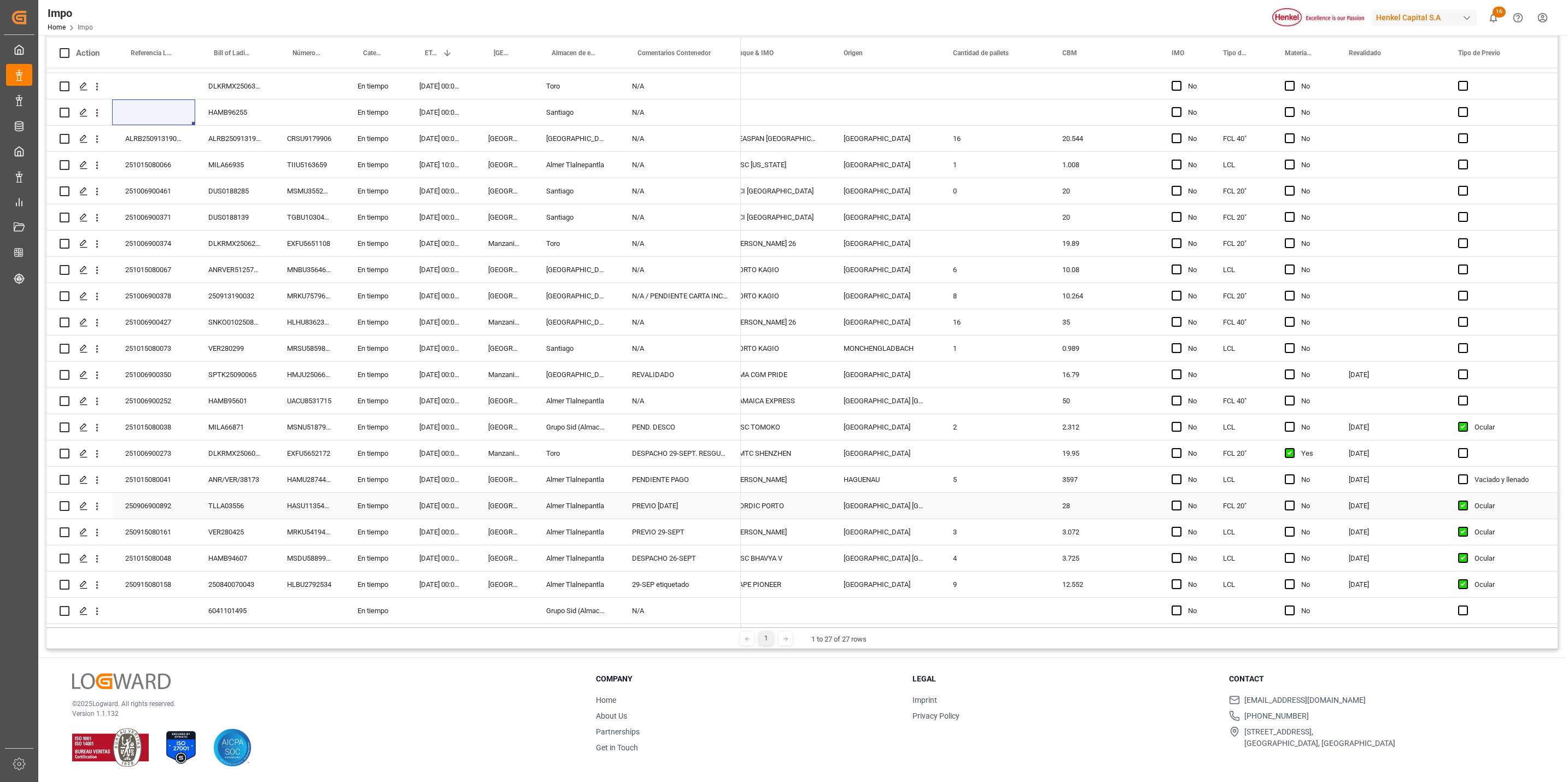
click at [174, 500] on div "250906900892" at bounding box center [153, 506] width 83 height 26
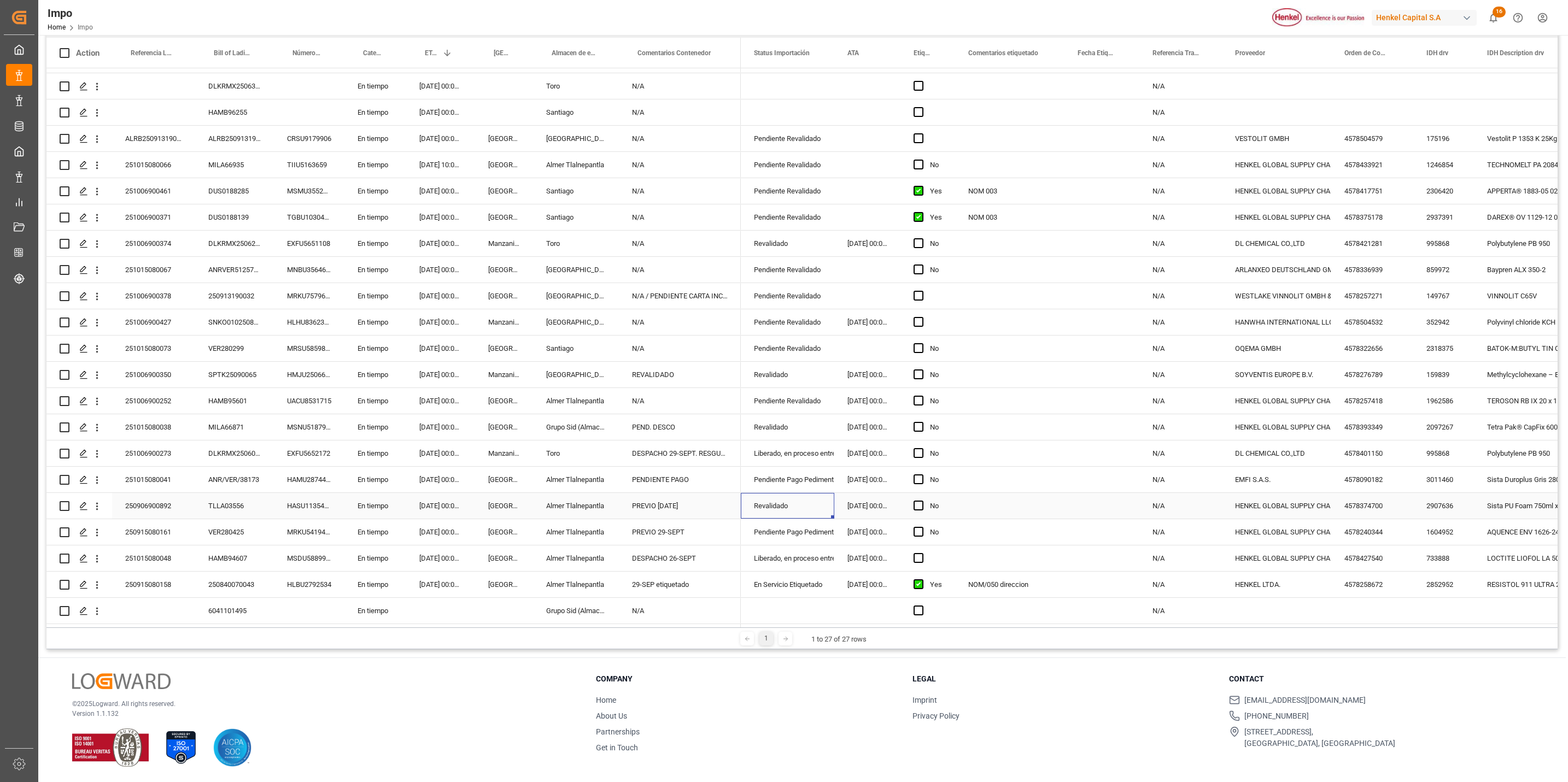
click at [145, 500] on div "250906900892" at bounding box center [153, 506] width 83 height 26
click at [94, 502] on icon "open menu" at bounding box center [97, 506] width 11 height 11
click at [128, 528] on span "Open in new tab" at bounding box center [169, 526] width 99 height 11
click at [233, 514] on div "TLLA03556" at bounding box center [234, 506] width 79 height 26
click at [364, 501] on div "En tiempo" at bounding box center [375, 506] width 62 height 26
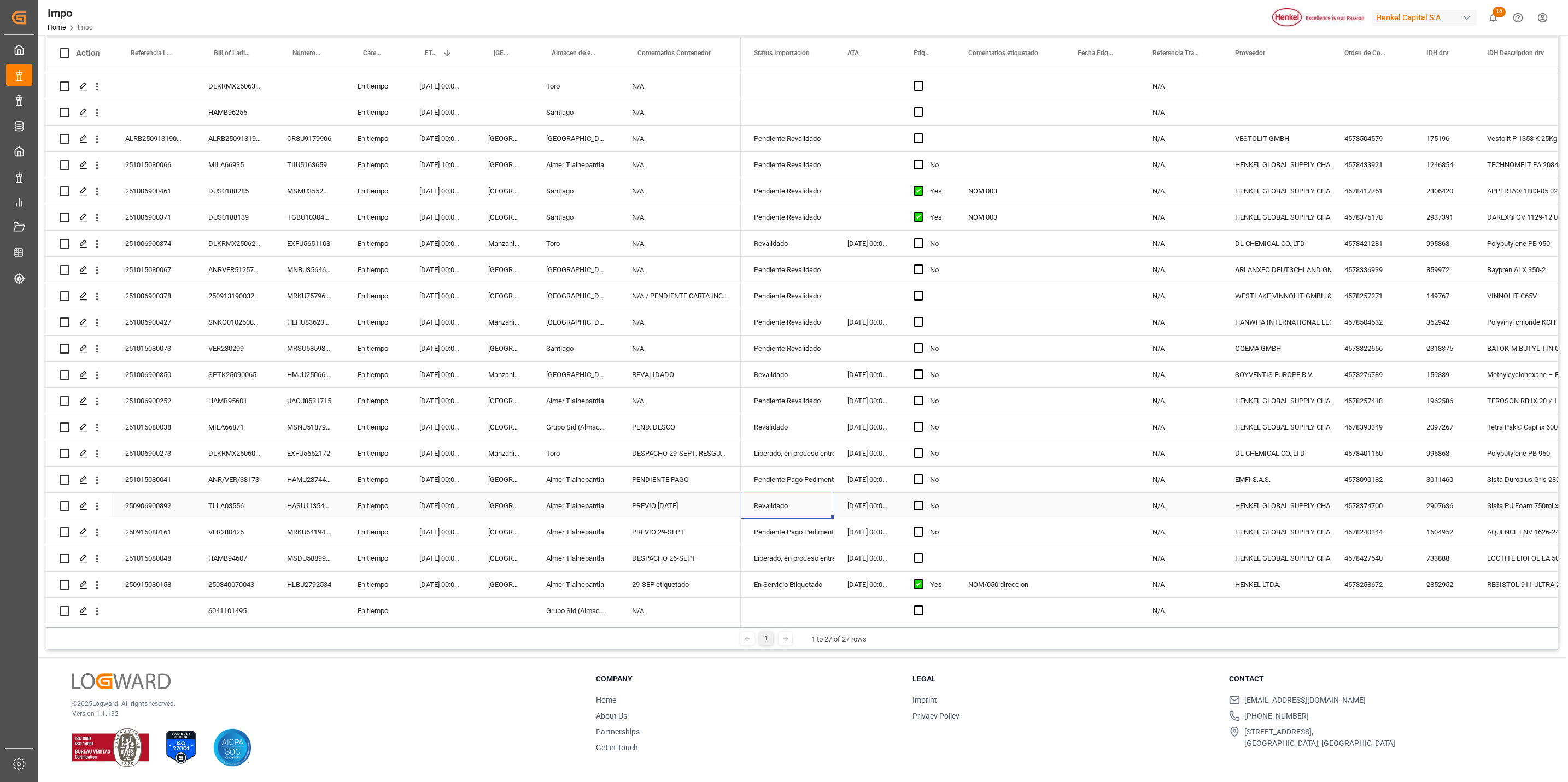
click at [794, 505] on div "Revalidado" at bounding box center [787, 506] width 67 height 25
click at [789, 505] on div "Revalidado" at bounding box center [787, 506] width 67 height 25
click at [791, 502] on div "Revalidado" at bounding box center [787, 506] width 67 height 25
click at [816, 507] on icon "open menu" at bounding box center [814, 513] width 13 height 13
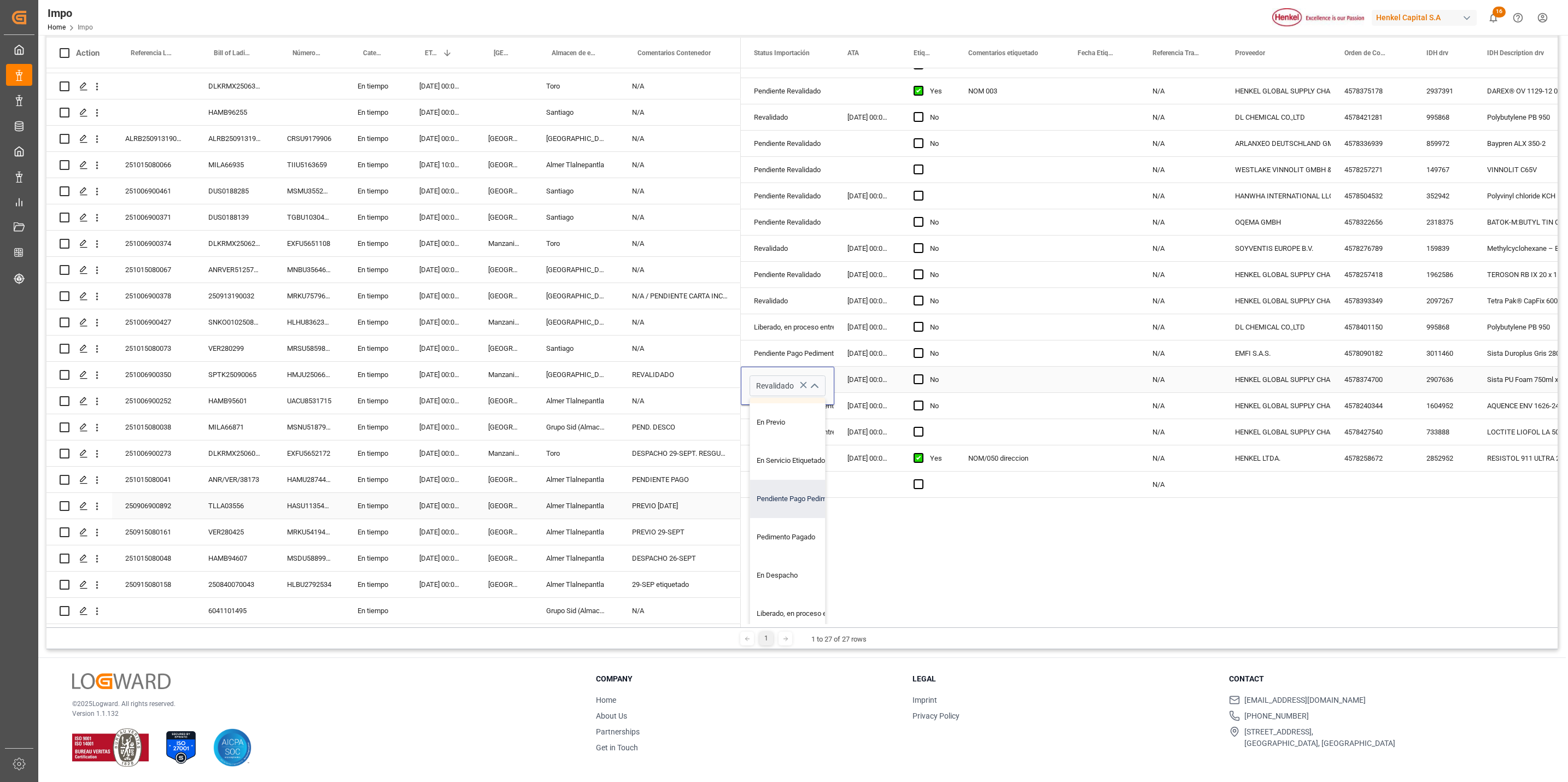
scroll to position [164, 0]
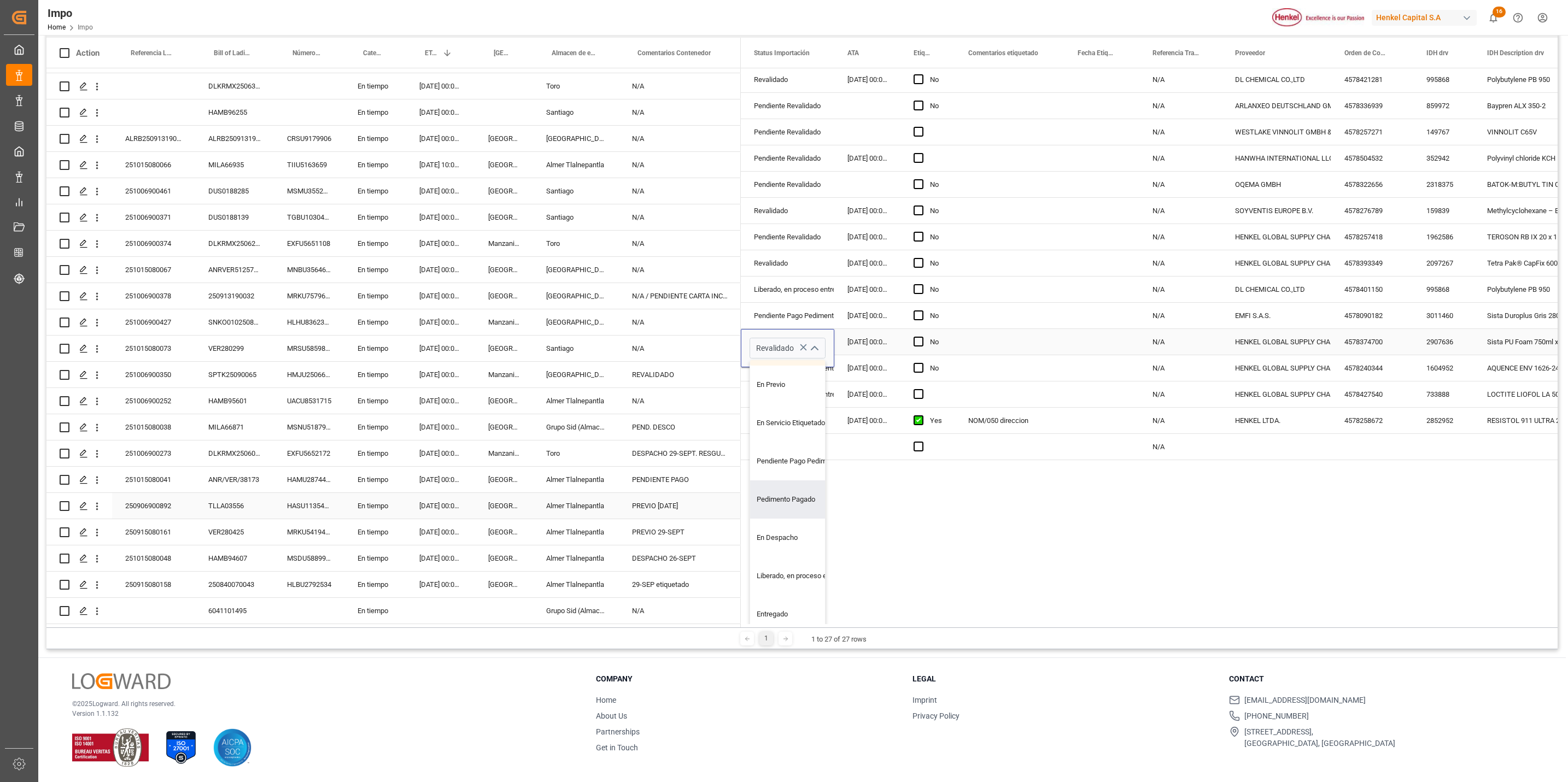
click at [792, 489] on div "Pedimento Pagado" at bounding box center [801, 499] width 103 height 38
type input "Pedimento Pagado"
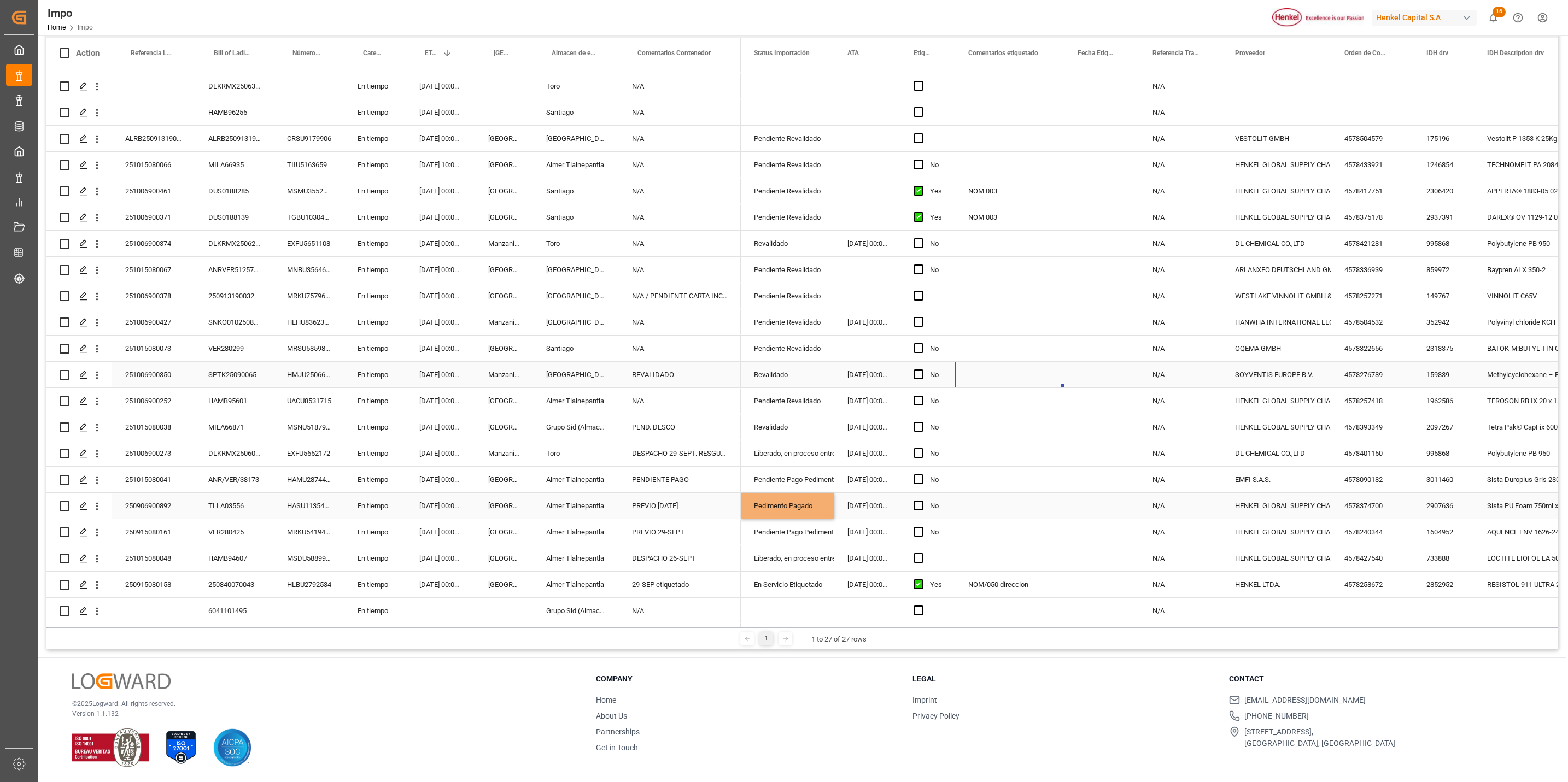
click at [1036, 363] on div "Press SPACE to select this row." at bounding box center [1010, 375] width 109 height 26
click at [878, 507] on div "[DATE] 00:00:00" at bounding box center [867, 506] width 66 height 26
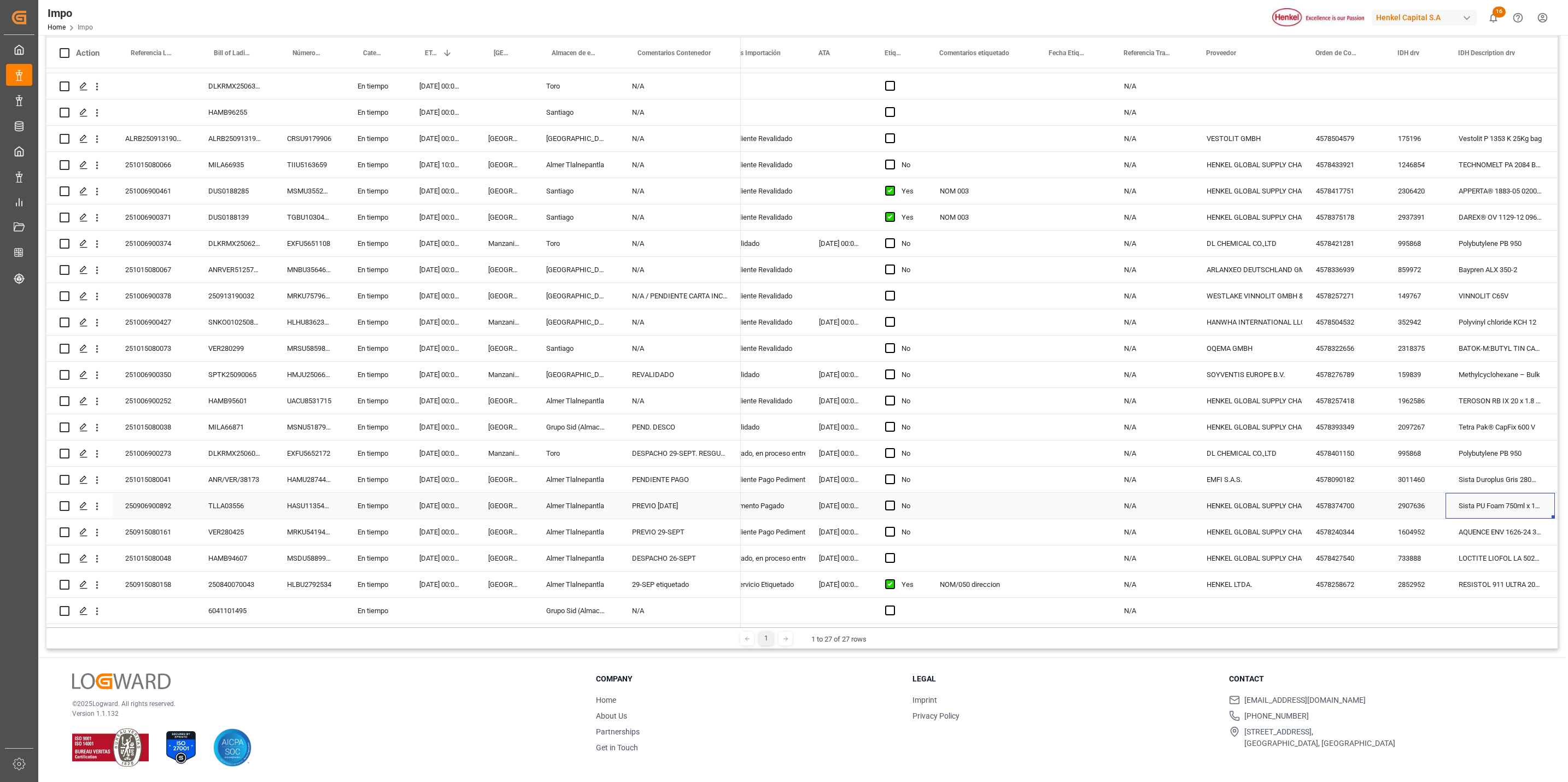
scroll to position [0, 138]
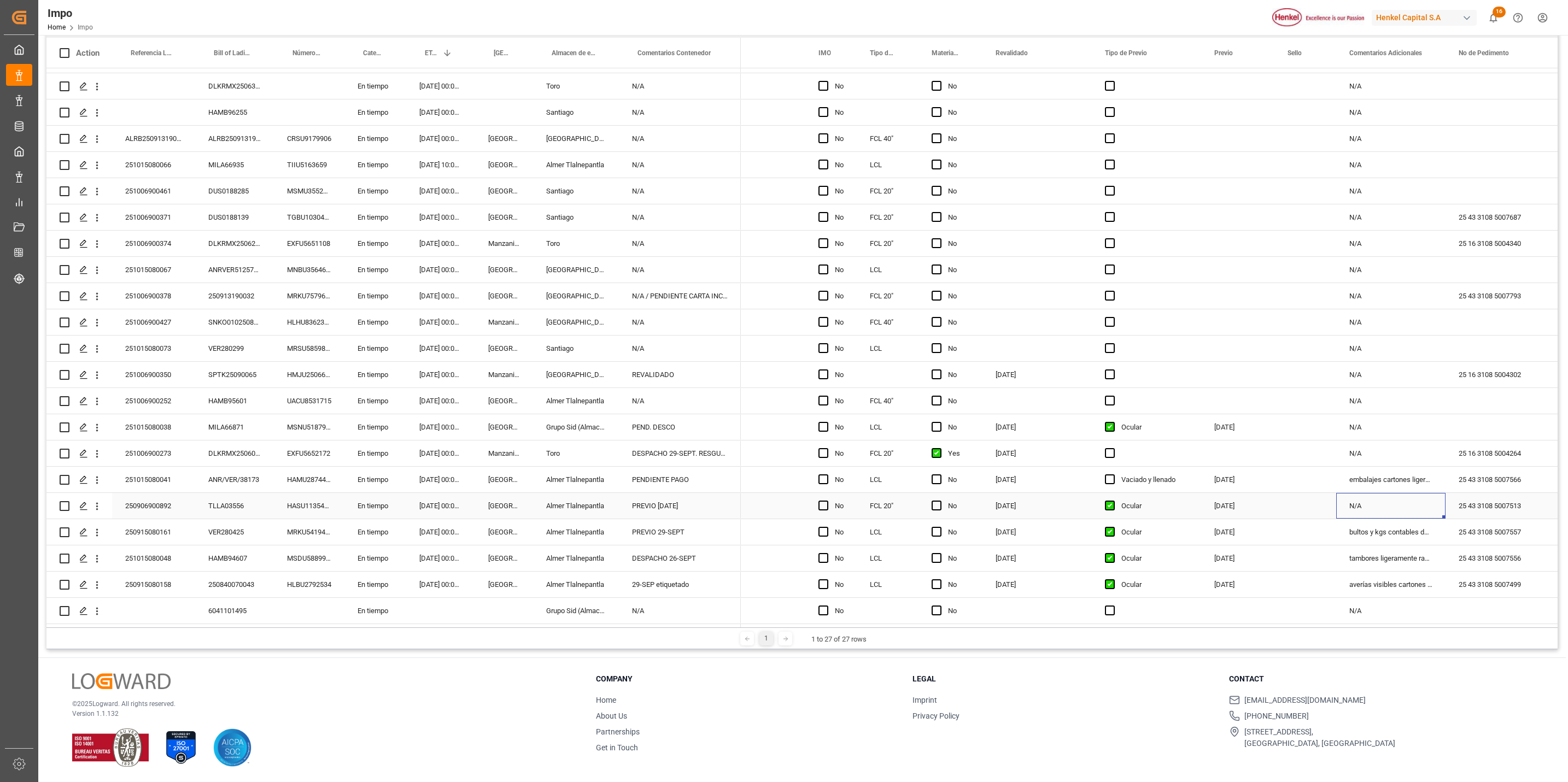
click at [154, 495] on div "250906900892" at bounding box center [153, 506] width 83 height 26
click at [152, 504] on div "250906900892" at bounding box center [153, 506] width 83 height 26
click at [147, 509] on input "250906900892" at bounding box center [154, 511] width 66 height 21
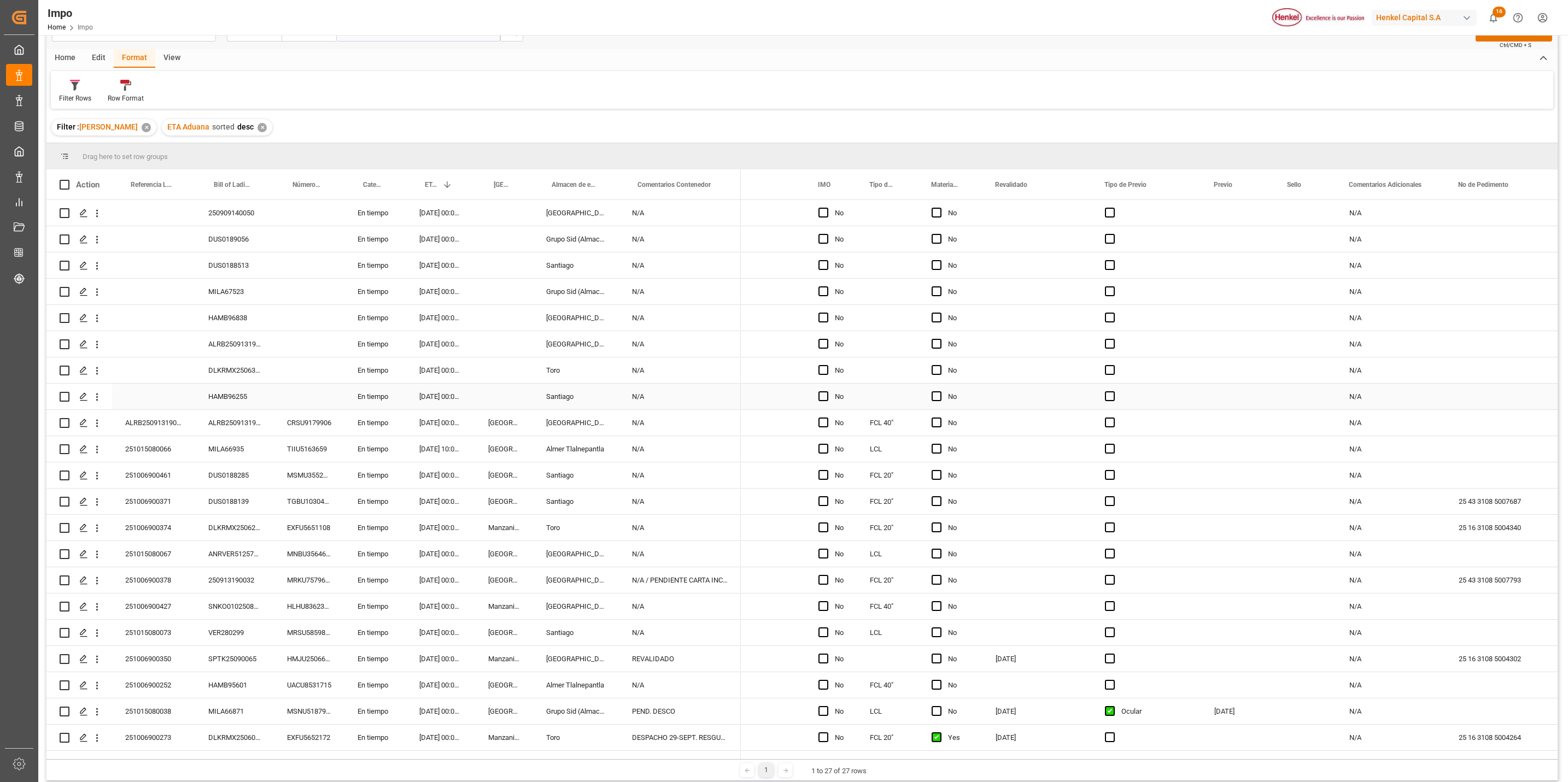
scroll to position [0, 0]
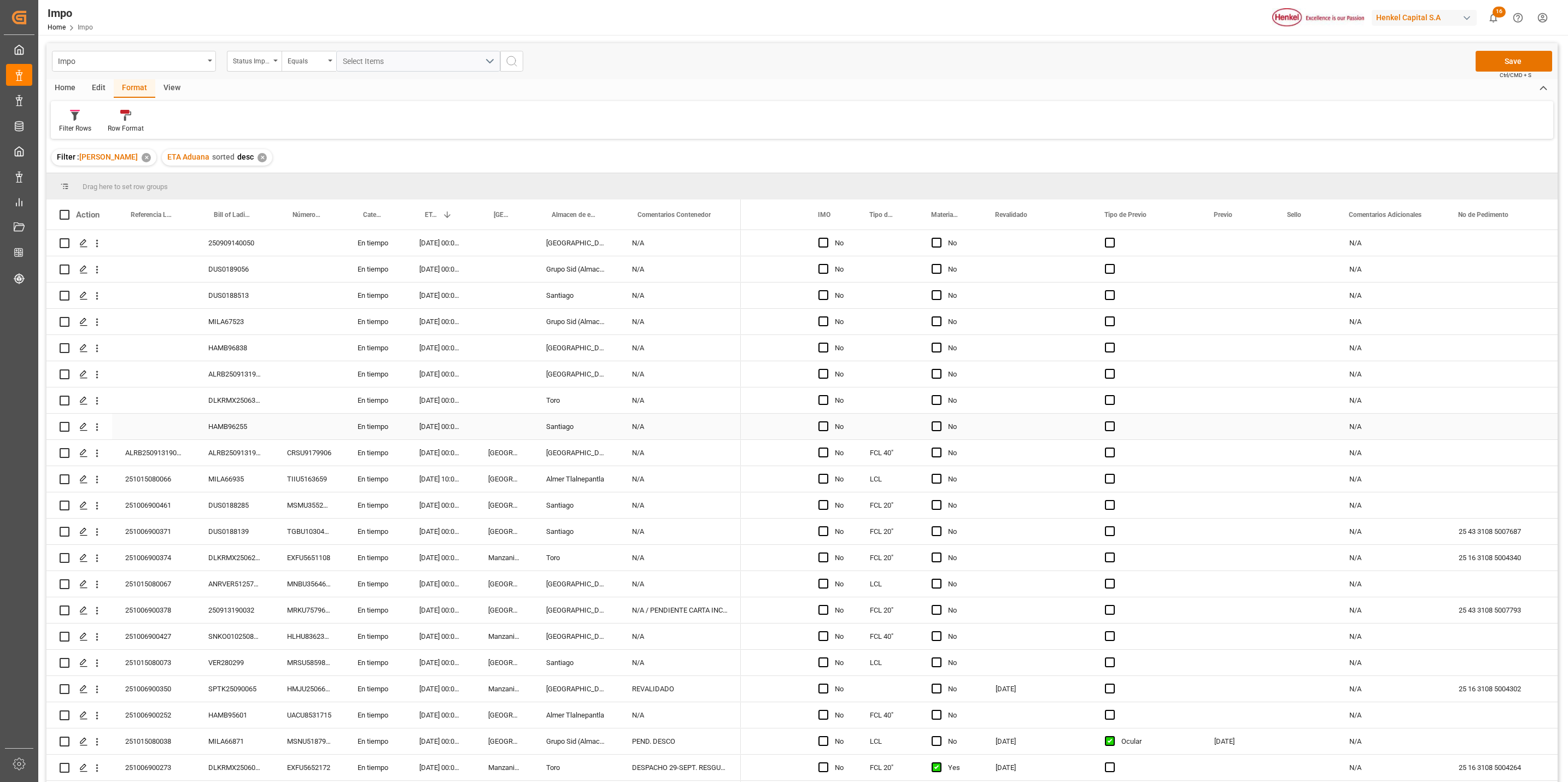
click at [157, 428] on div "Press SPACE to select this row." at bounding box center [153, 426] width 83 height 26
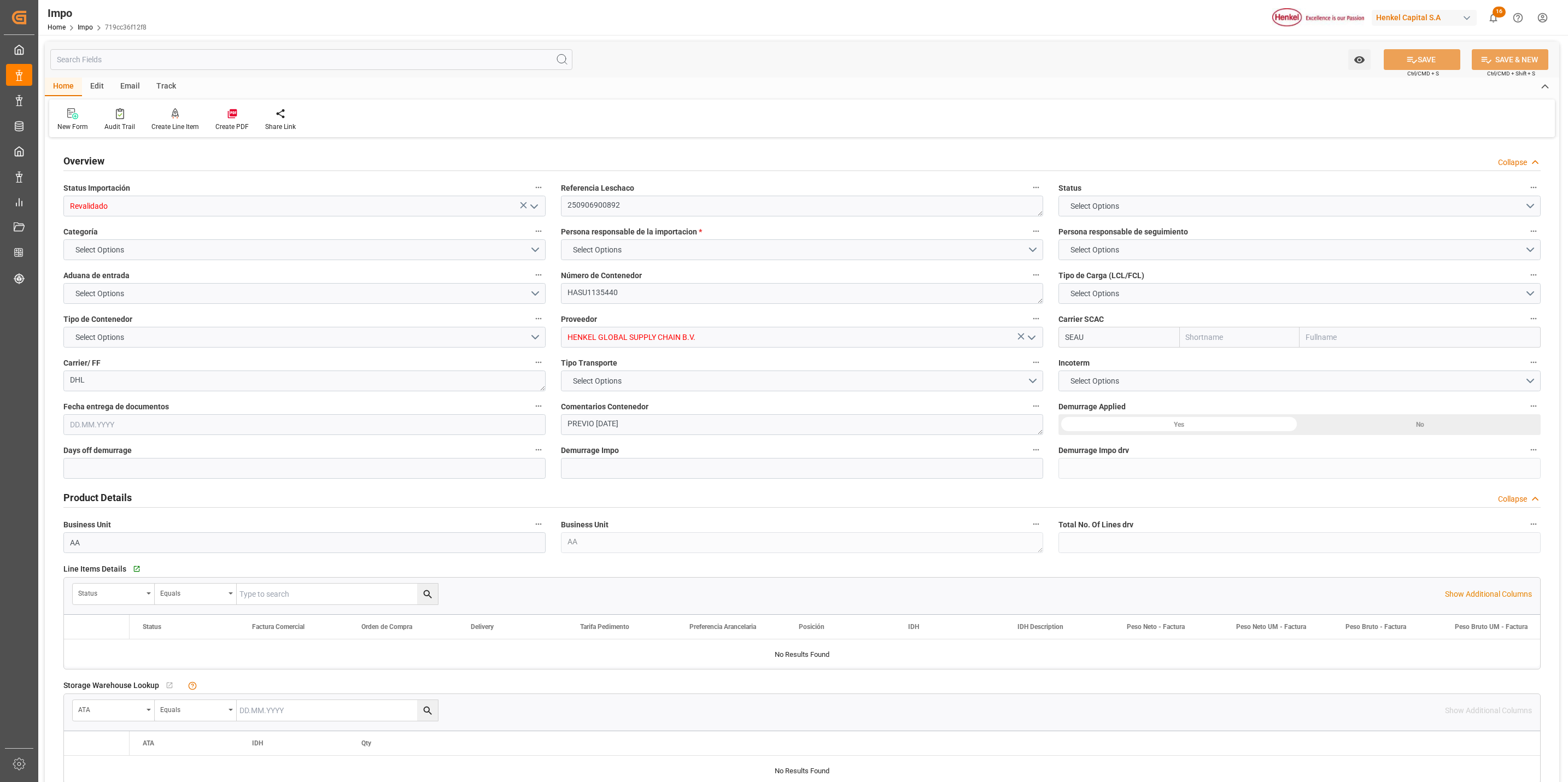
type input "Sealand"
type input "Sealand - A Maersk Company"
type input "0"
type input "1"
type input "28"
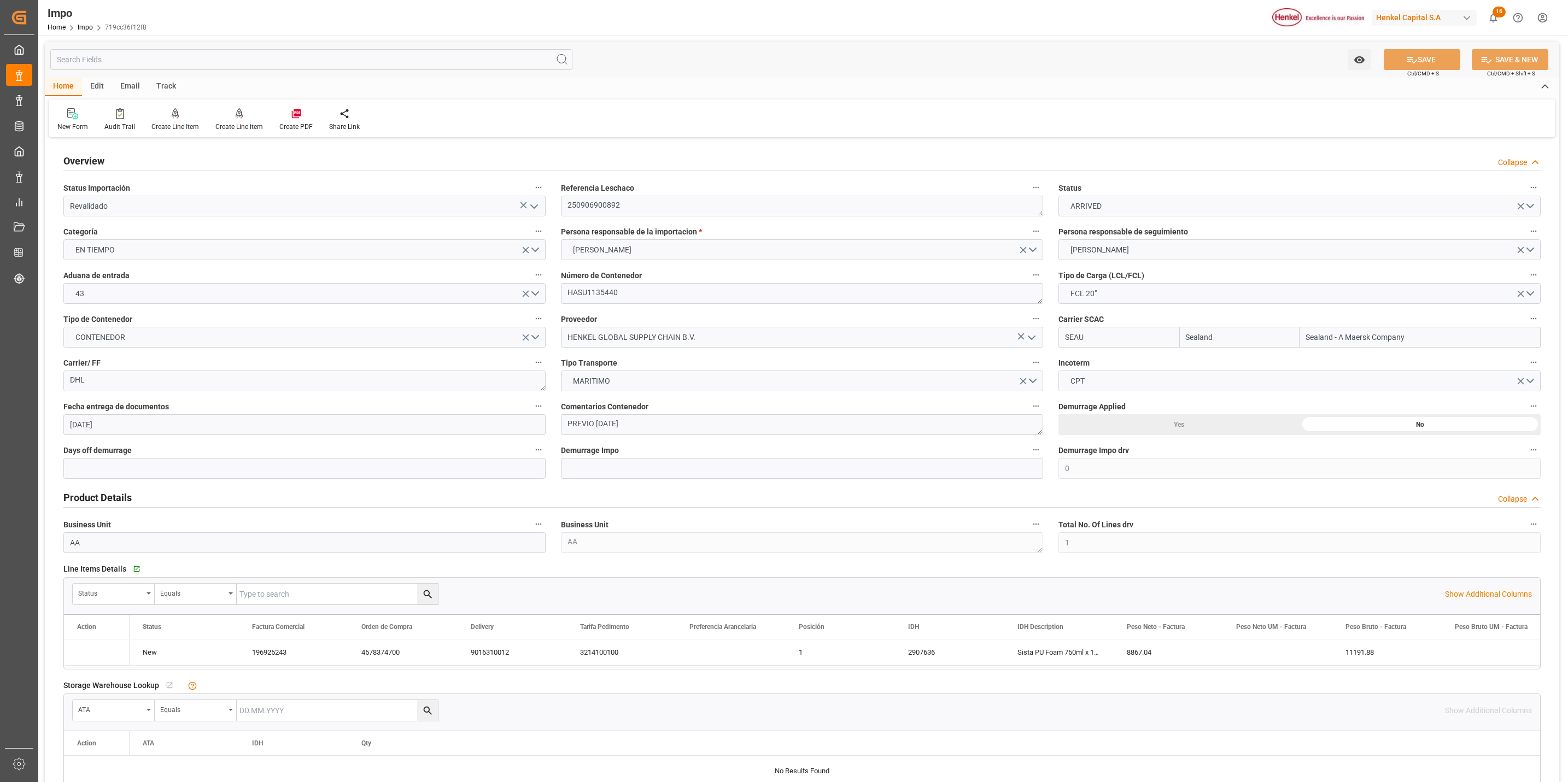
type input "12.09.2025"
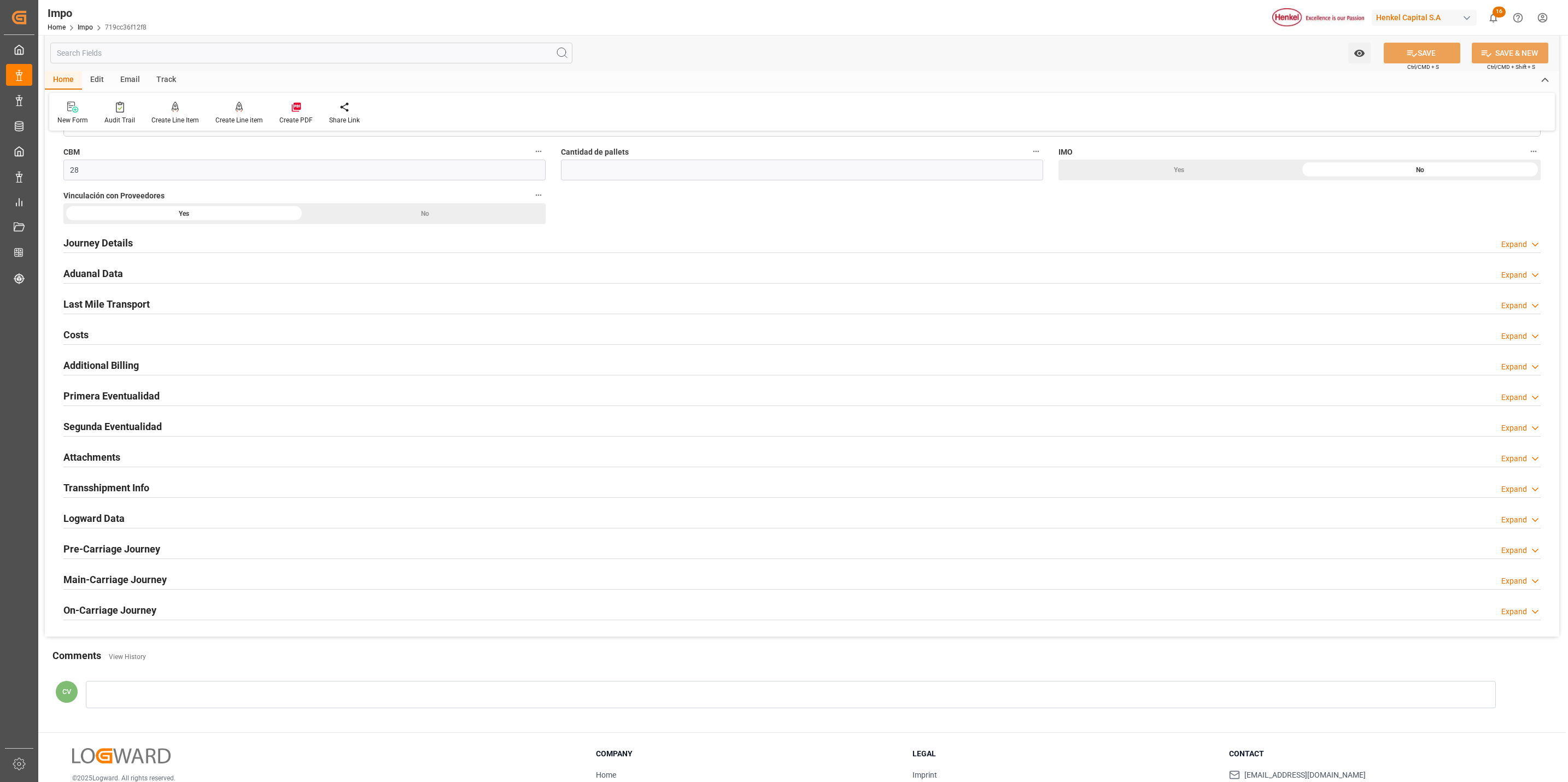
scroll to position [656, 0]
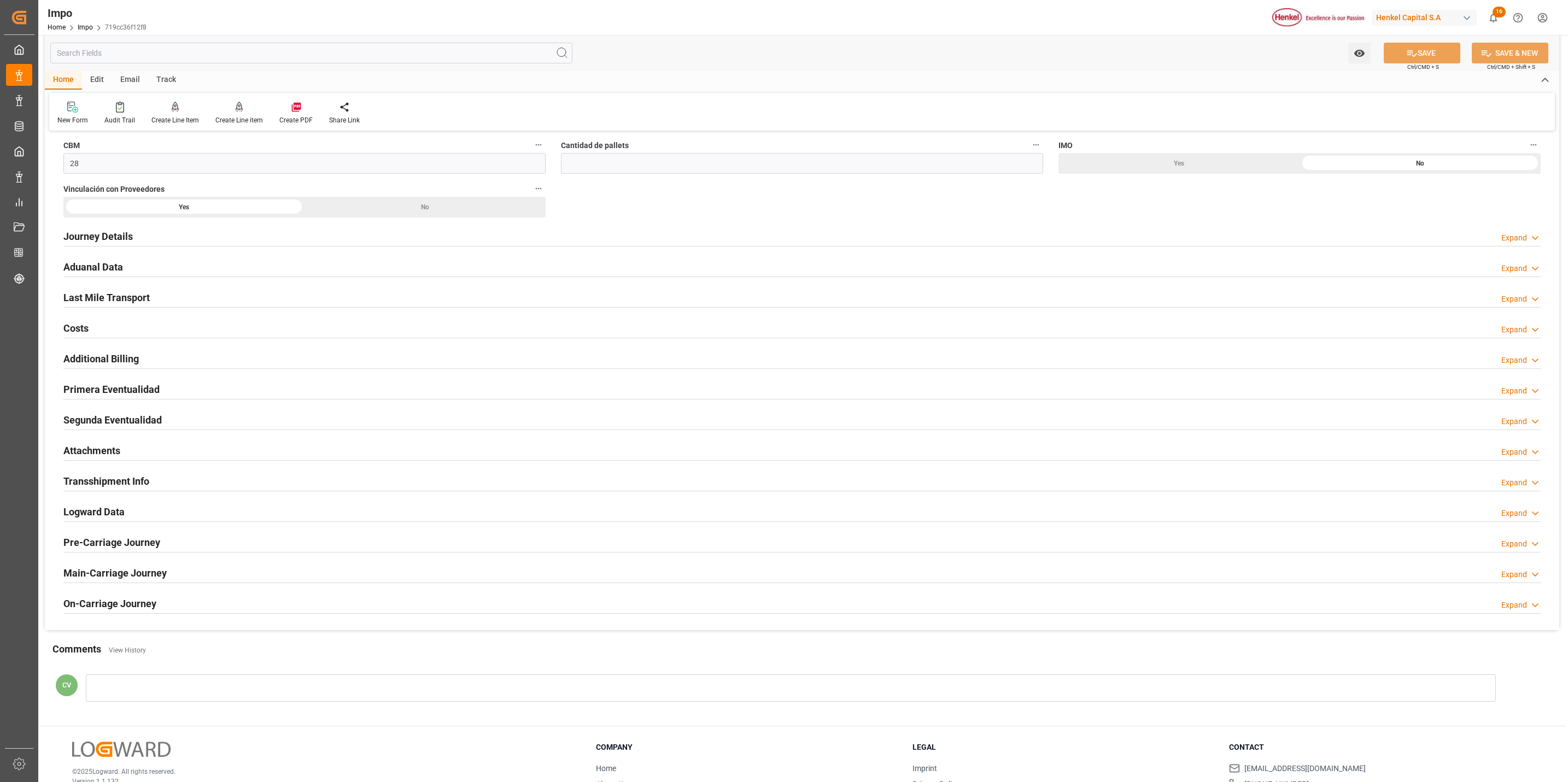
click at [79, 456] on h2 "Attachments" at bounding box center [92, 450] width 57 height 15
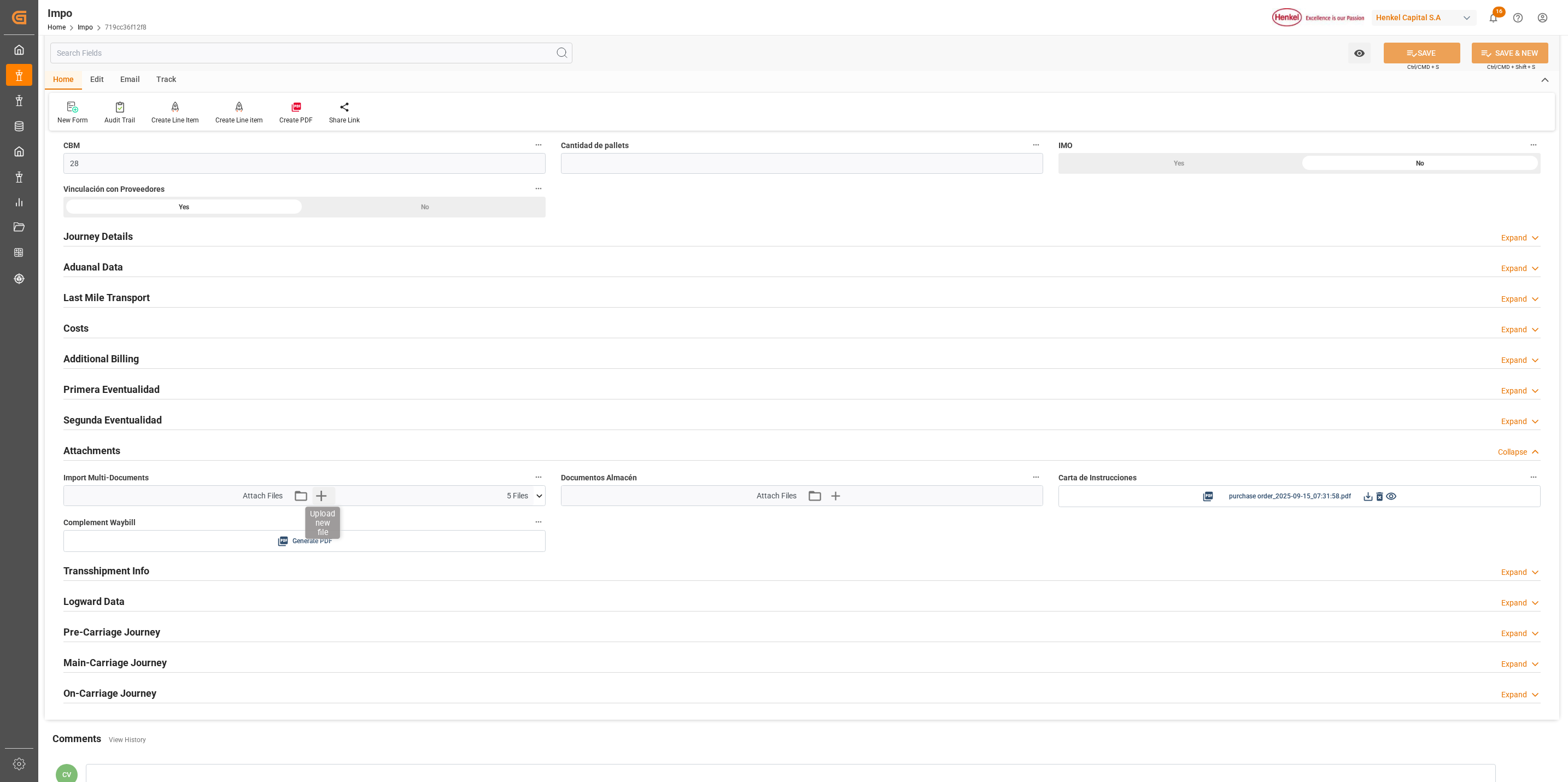
click at [324, 504] on icon "button" at bounding box center [321, 496] width 18 height 18
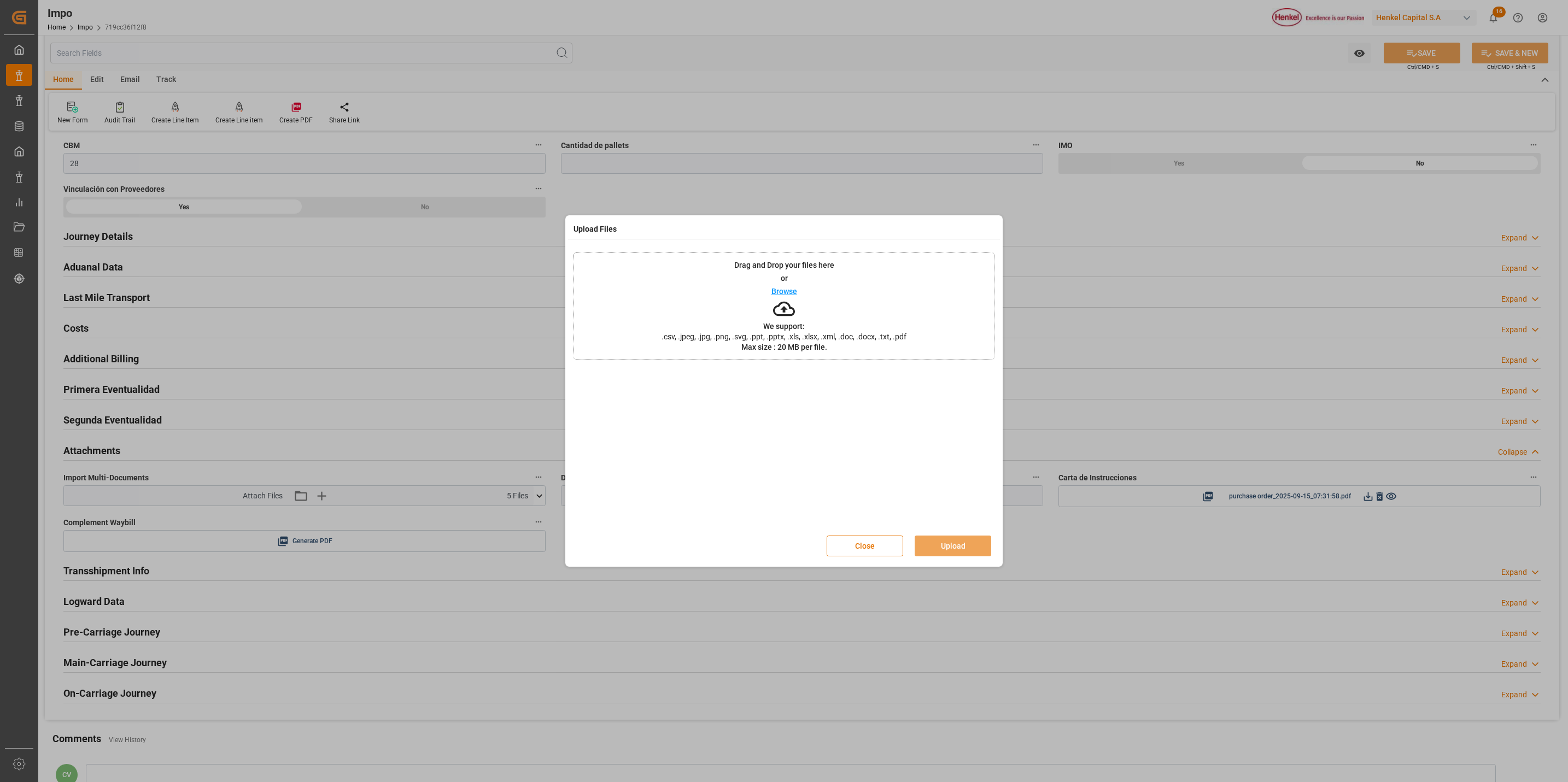
click at [798, 302] on div "Drag and Drop your files here or Browse We support: .csv, .jpeg, .jpg, .png, .s…" at bounding box center [784, 306] width 421 height 107
click at [933, 540] on button "Upload" at bounding box center [953, 545] width 77 height 21
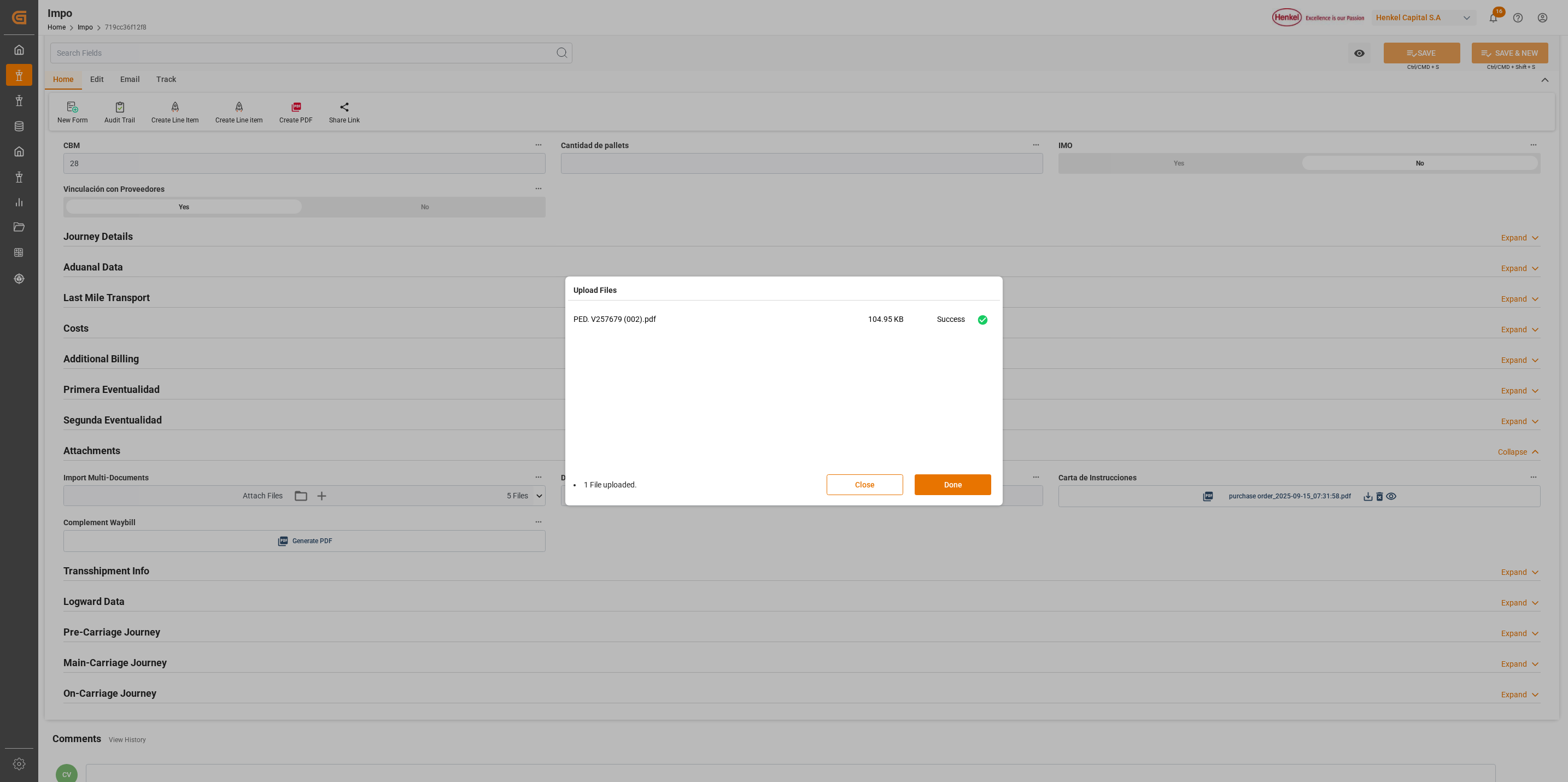
drag, startPoint x: 935, startPoint y: 487, endPoint x: 917, endPoint y: 507, distance: 26.9
click at [935, 489] on button "Done" at bounding box center [953, 484] width 77 height 21
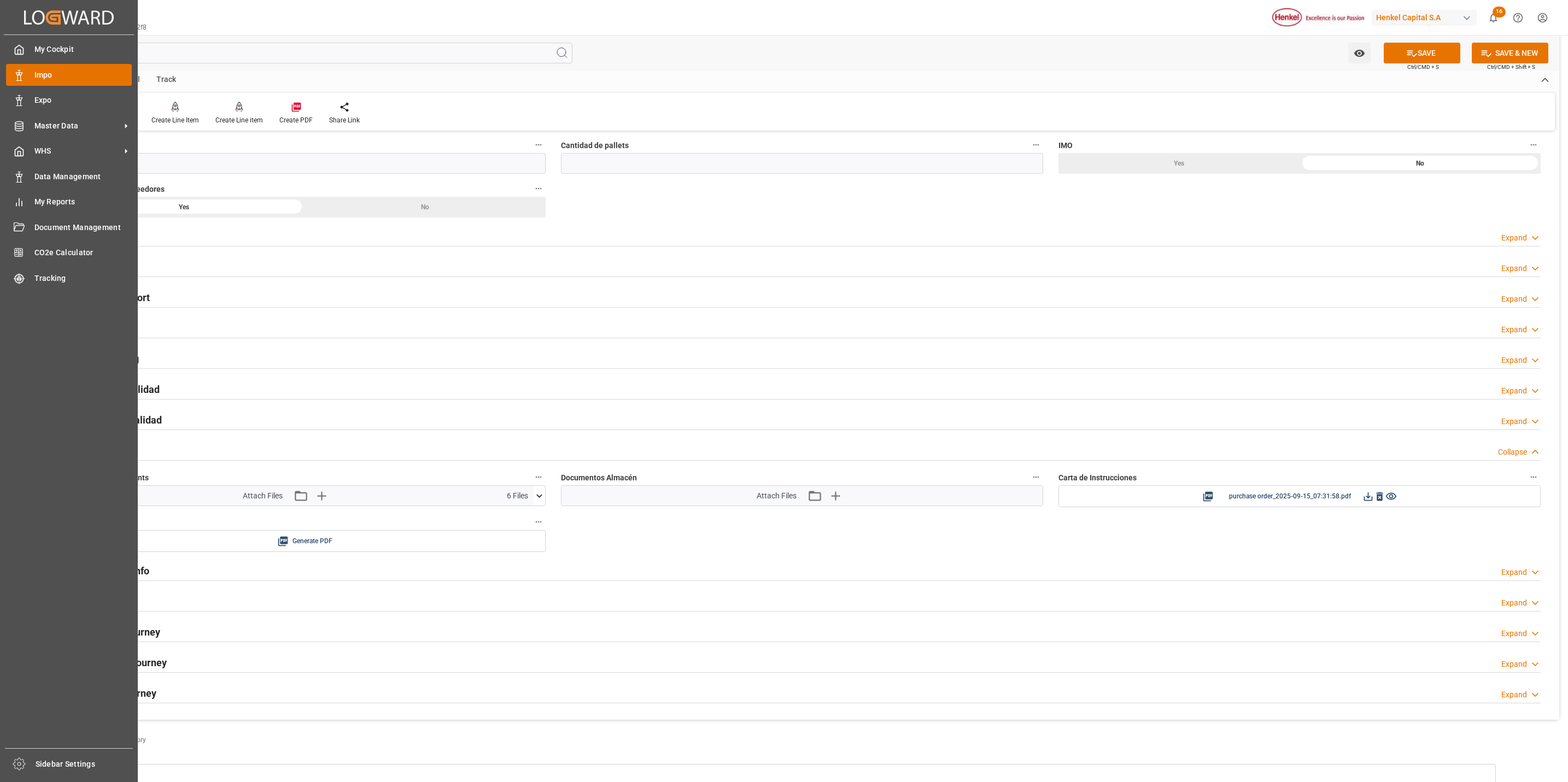
click at [41, 74] on span "Impo" at bounding box center [84, 75] width 98 height 11
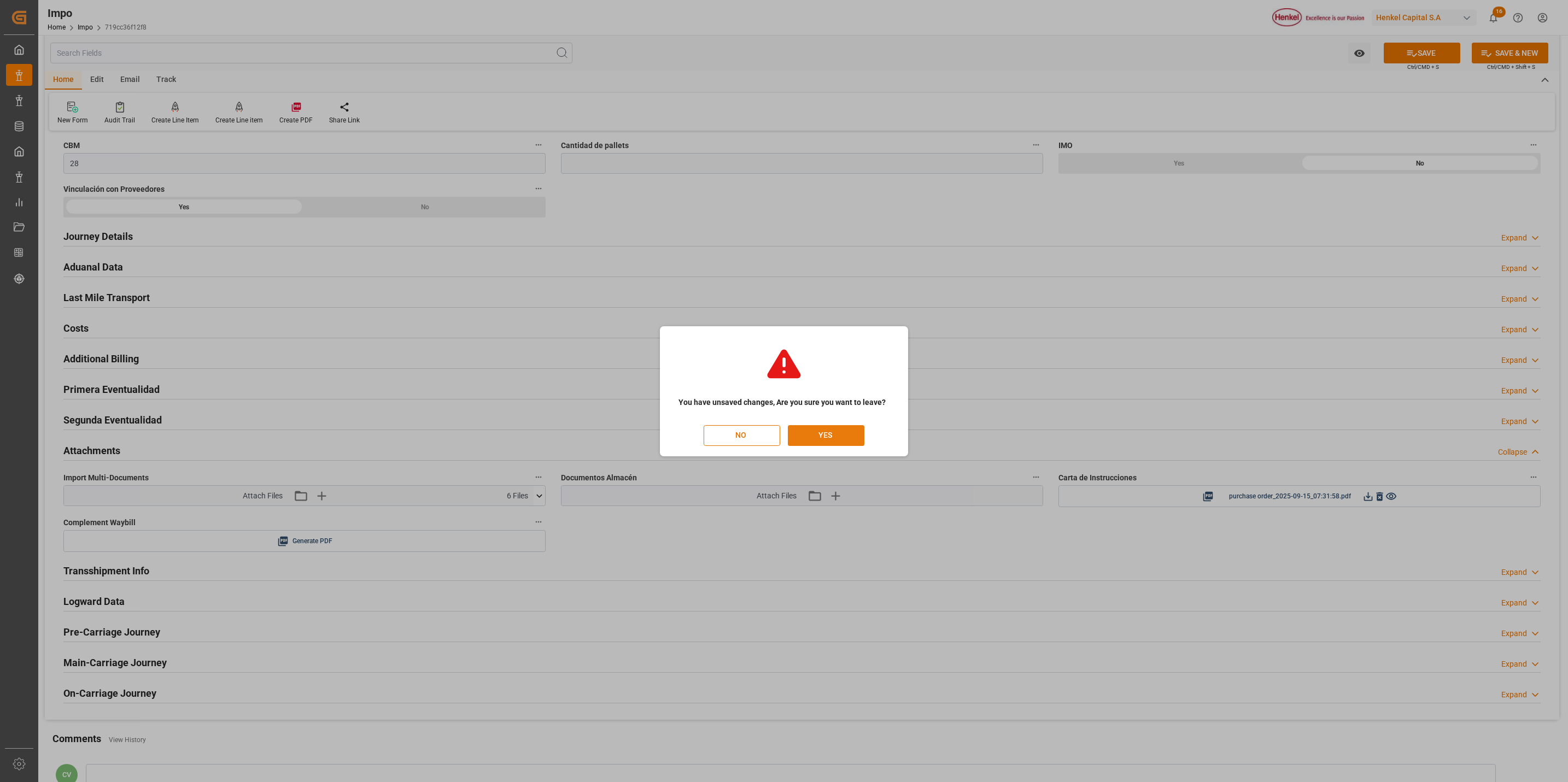
click at [820, 435] on button "YES" at bounding box center [826, 435] width 77 height 21
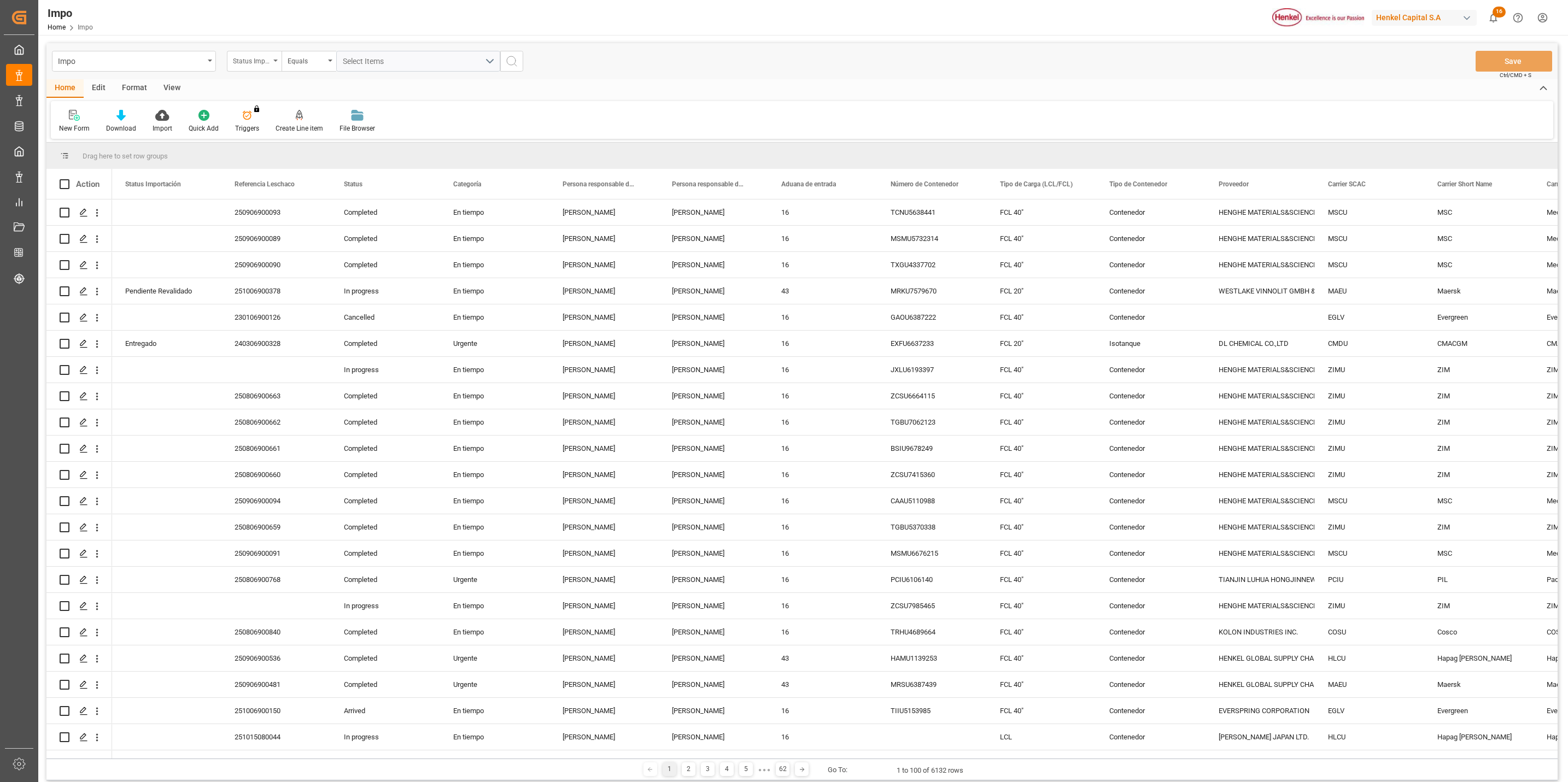
click at [271, 63] on div "Status Importación" at bounding box center [254, 61] width 55 height 21
type input "IDH"
click at [258, 113] on div "IDH drv" at bounding box center [309, 111] width 163 height 23
drag, startPoint x: 391, startPoint y: 56, endPoint x: 424, endPoint y: 112, distance: 65.0
click at [411, 90] on div "Impo IDH drv Equals Save Ctrl/CMD + S Home Edit Format View New Form Download I…" at bounding box center [802, 412] width 1511 height 737
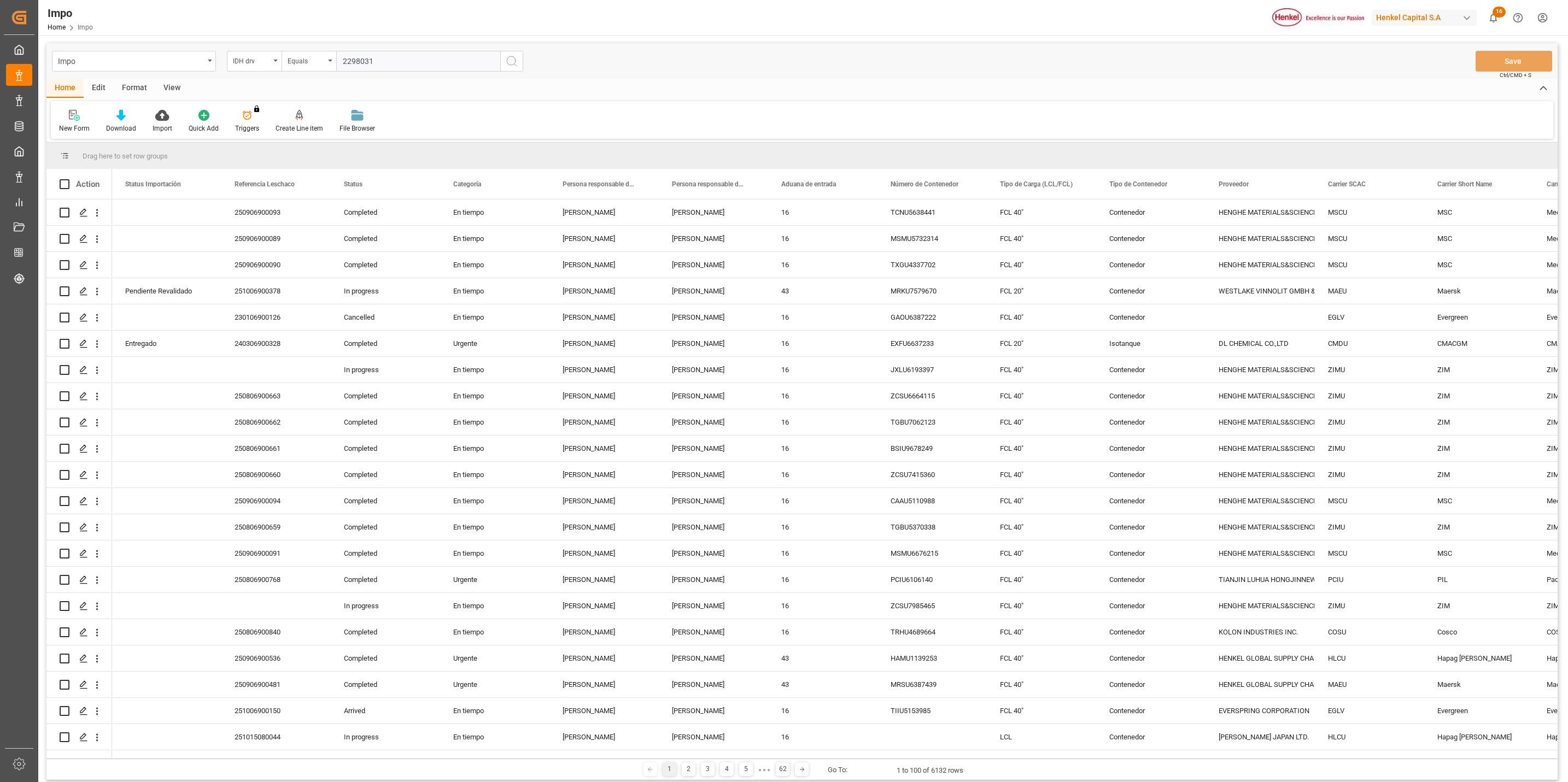
type input "2298031"
click at [519, 60] on button "search button" at bounding box center [512, 61] width 23 height 21
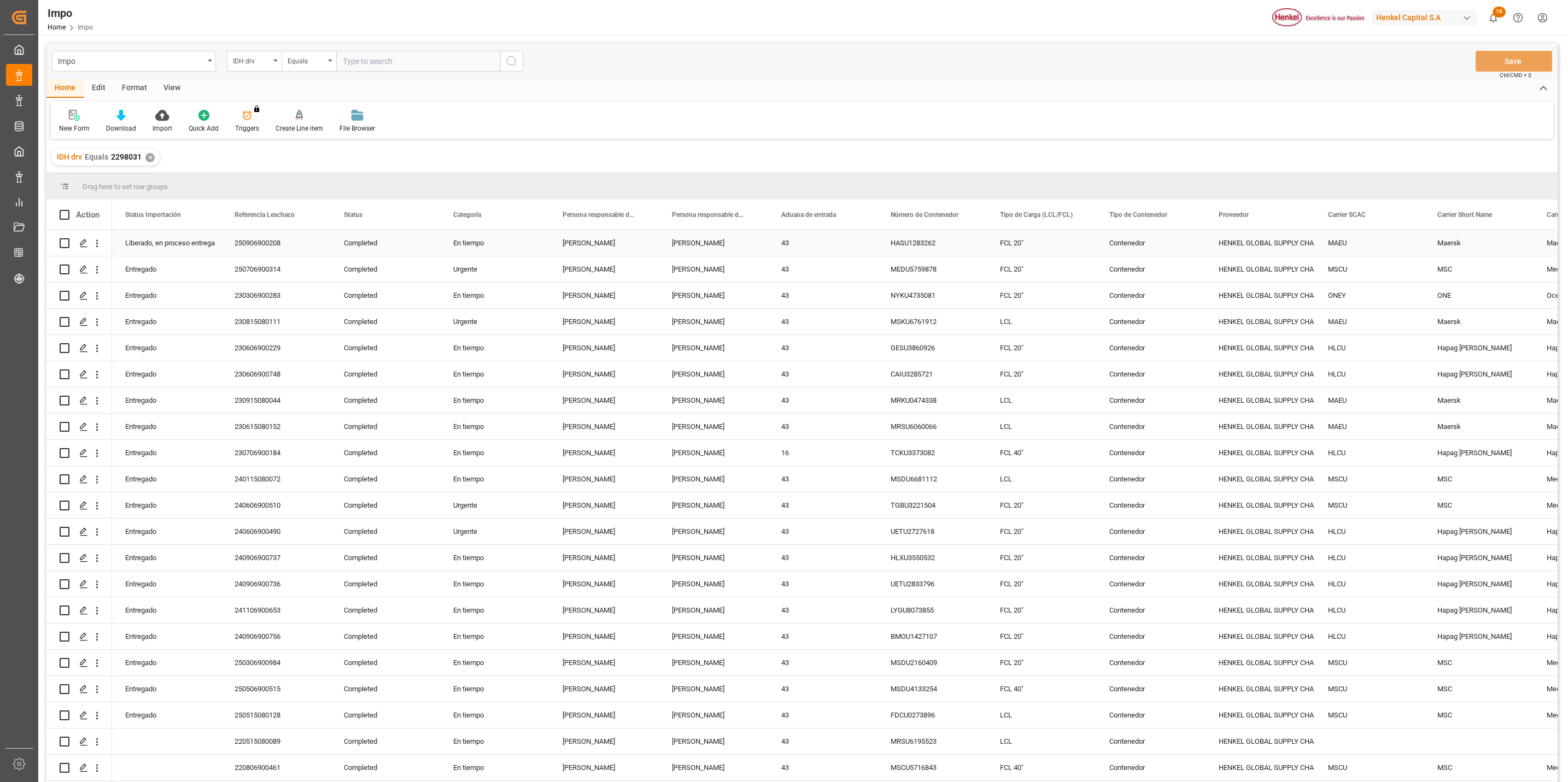
click at [376, 239] on div "Completed" at bounding box center [385, 243] width 109 height 26
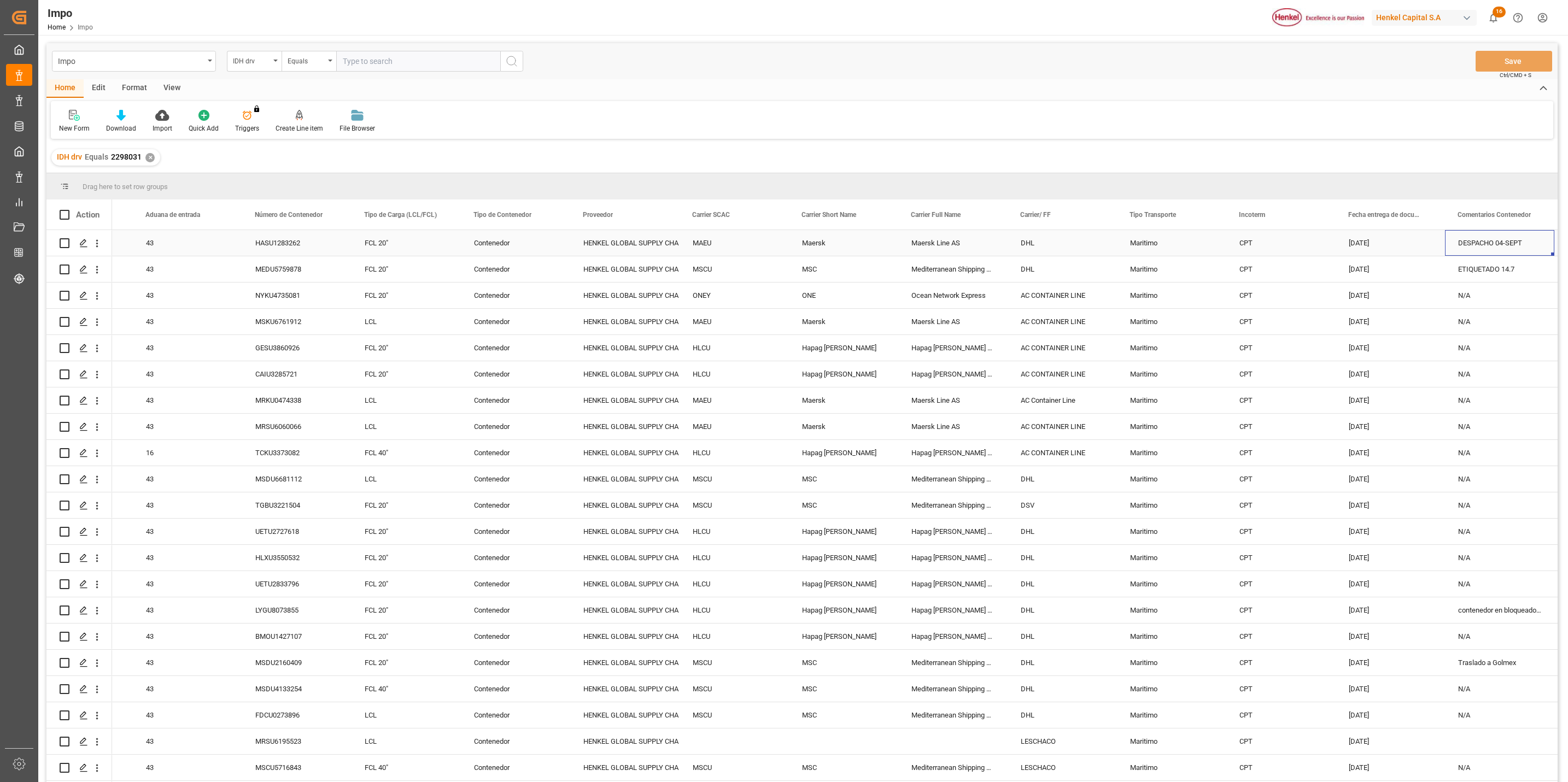
scroll to position [0, 745]
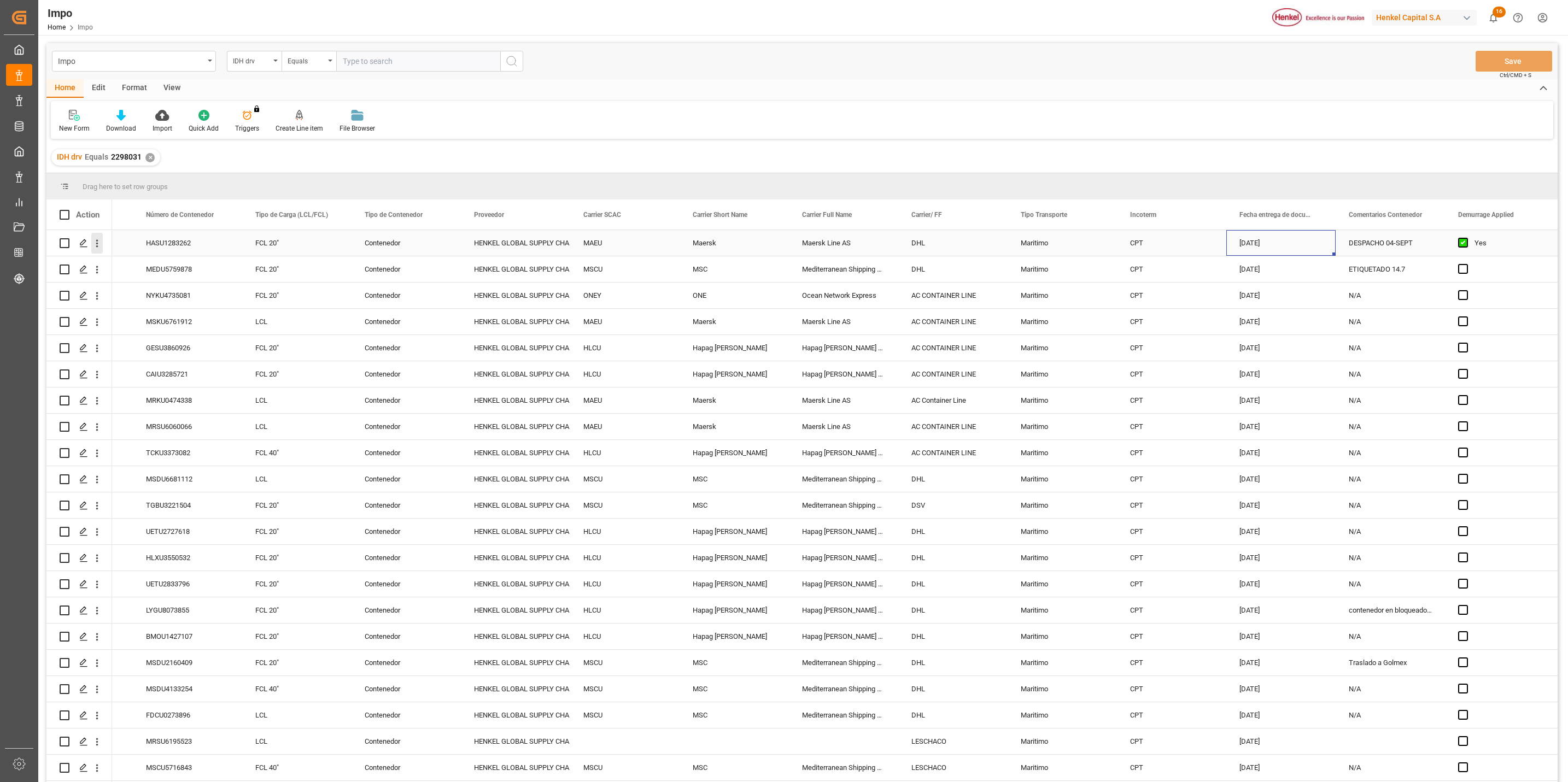
click at [94, 244] on icon "open menu" at bounding box center [97, 244] width 11 height 11
click at [147, 262] on span "Open in new tab" at bounding box center [169, 266] width 99 height 11
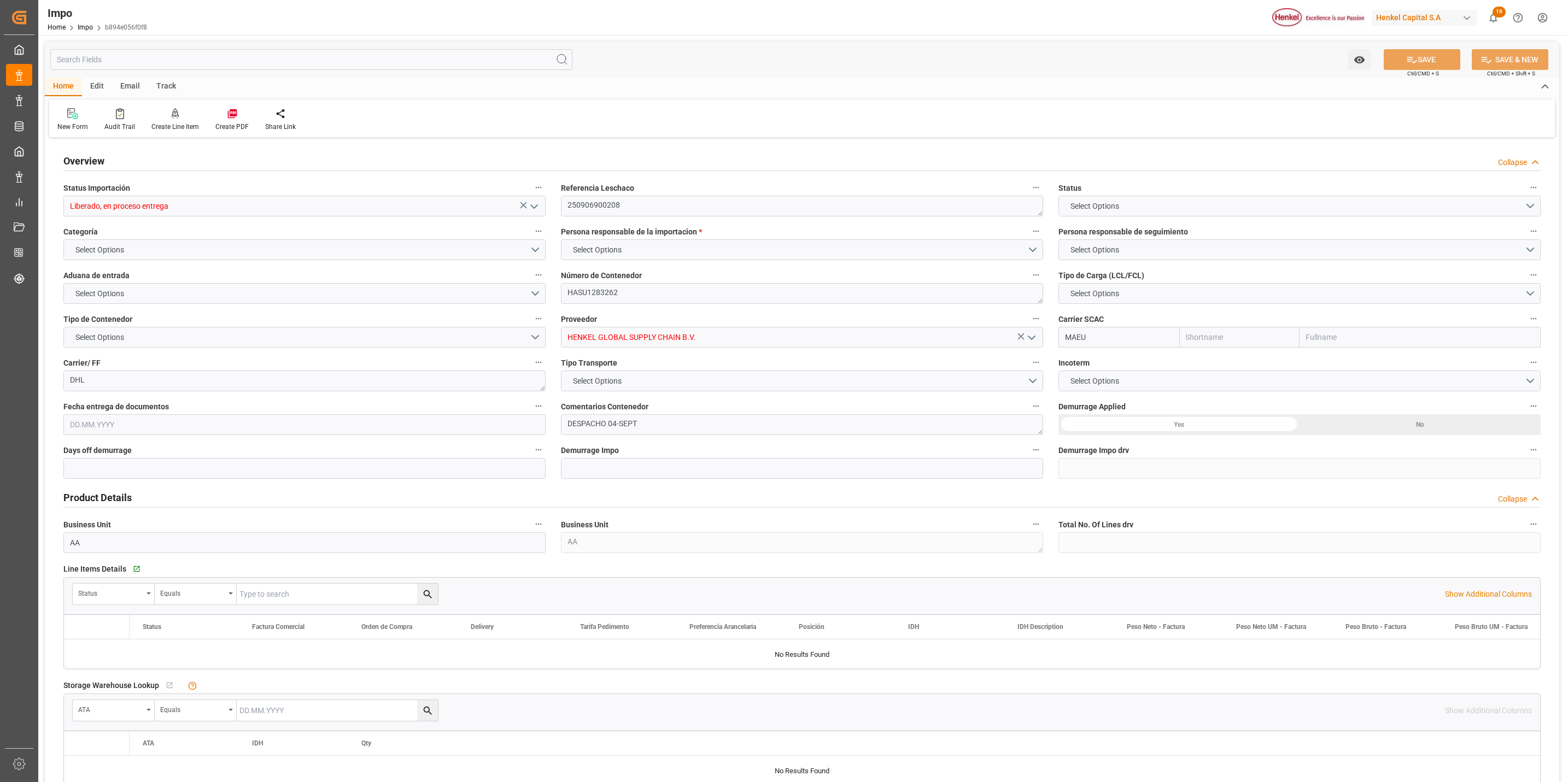
type input "Maersk"
type input "Maersk Line AS"
type input "1"
type input "25"
type input "20"
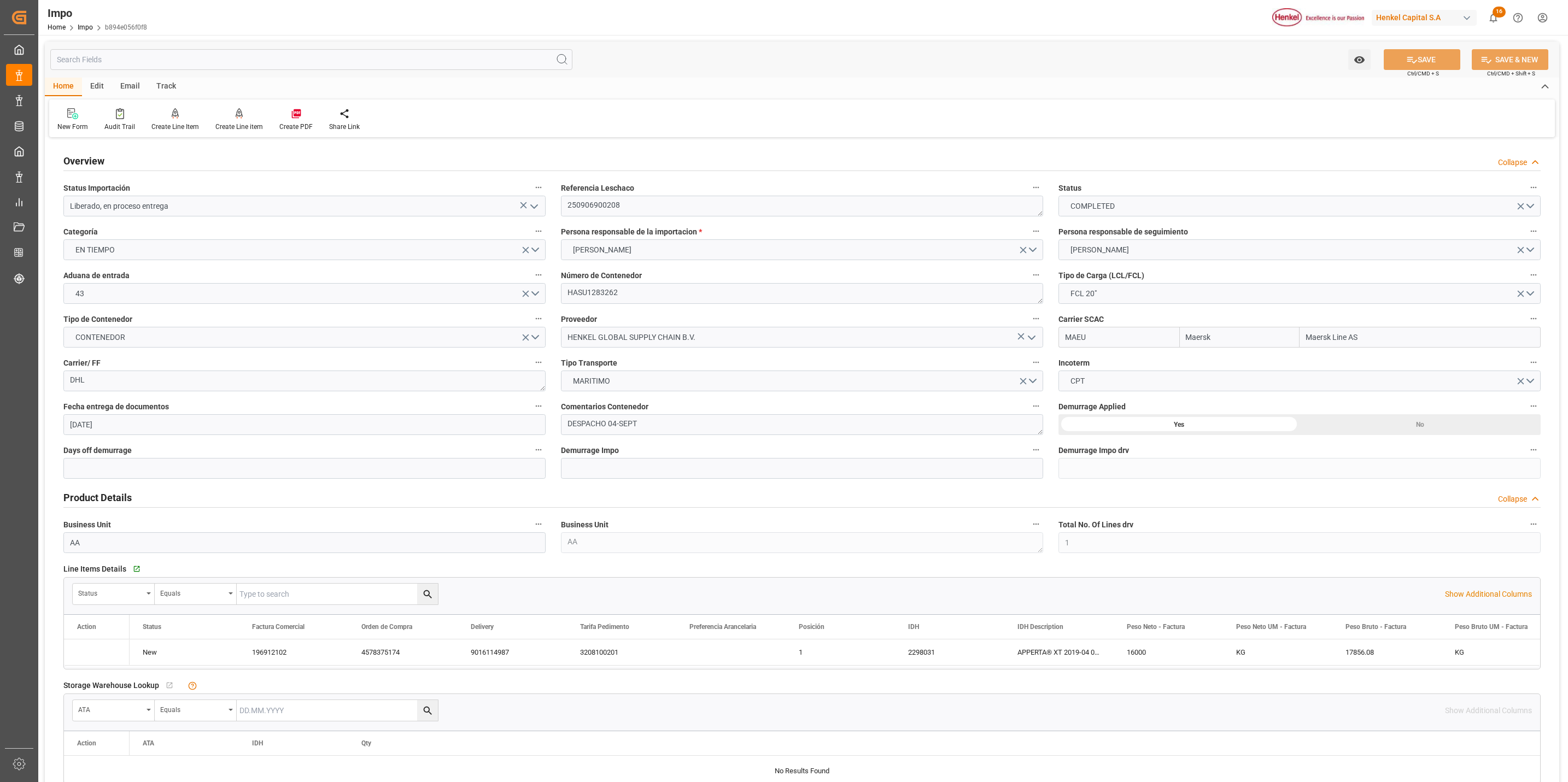
type input "12.08.2025"
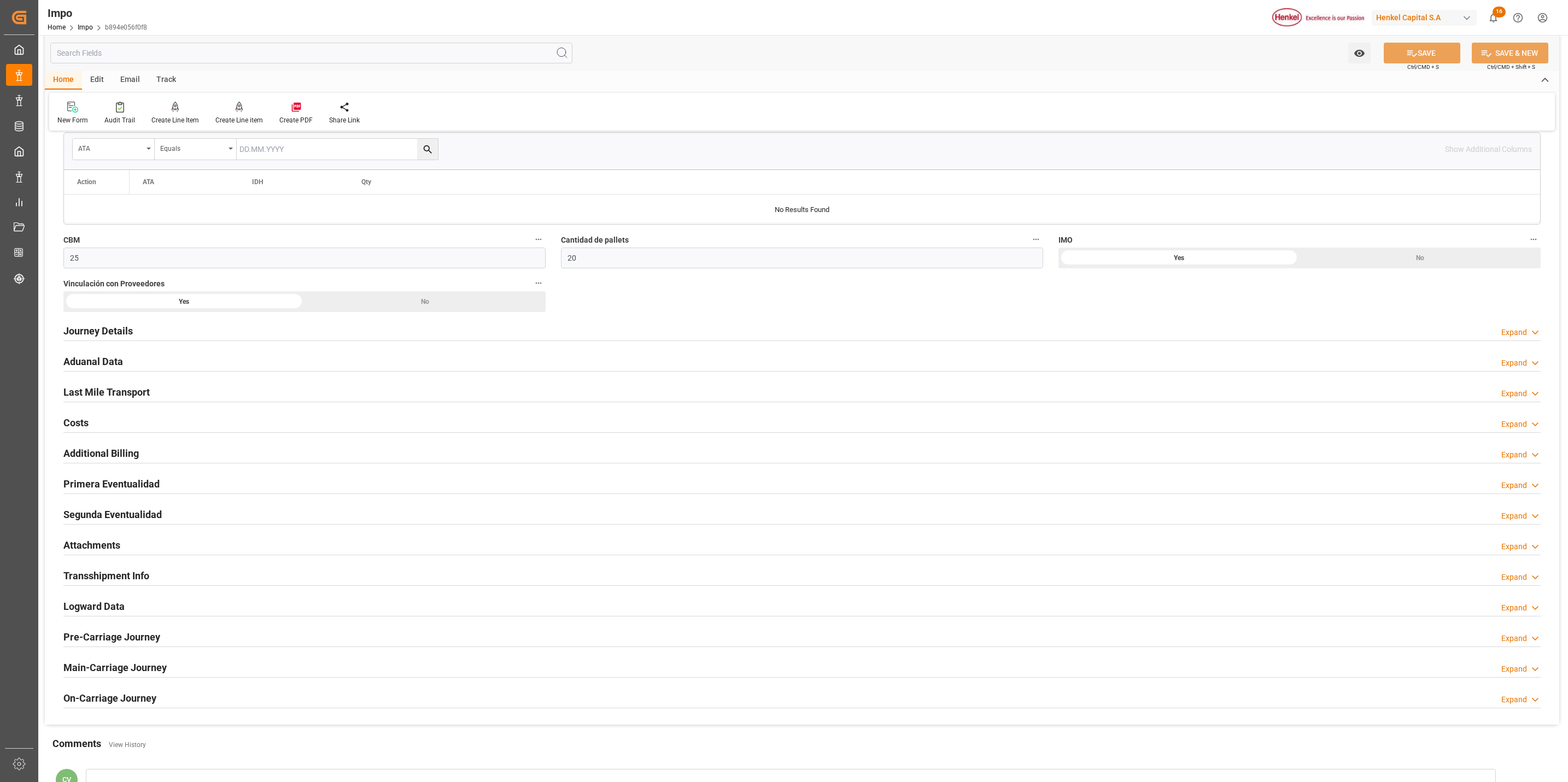
scroll to position [574, 0]
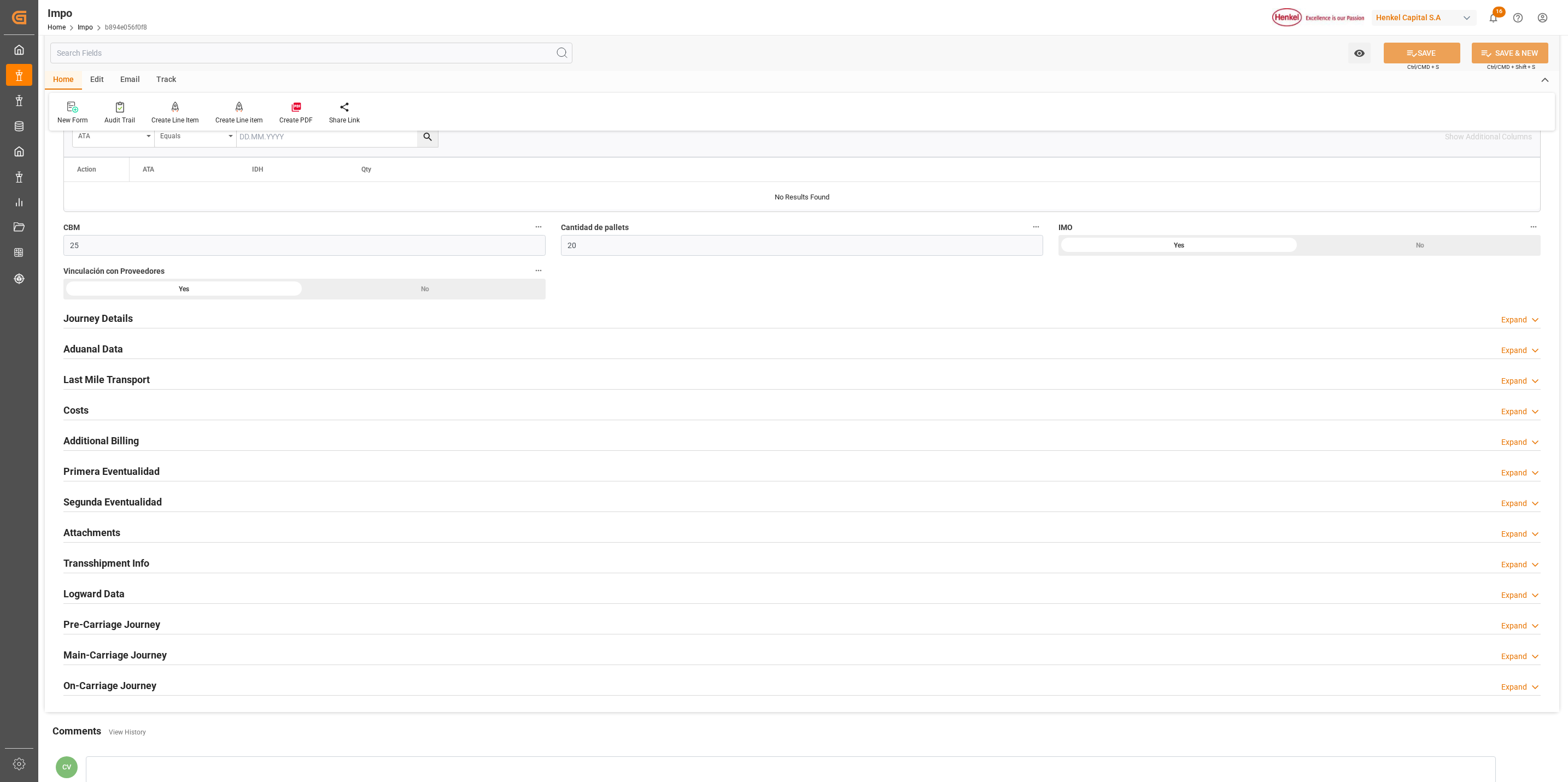
click at [71, 538] on h2 "Attachments" at bounding box center [92, 533] width 57 height 15
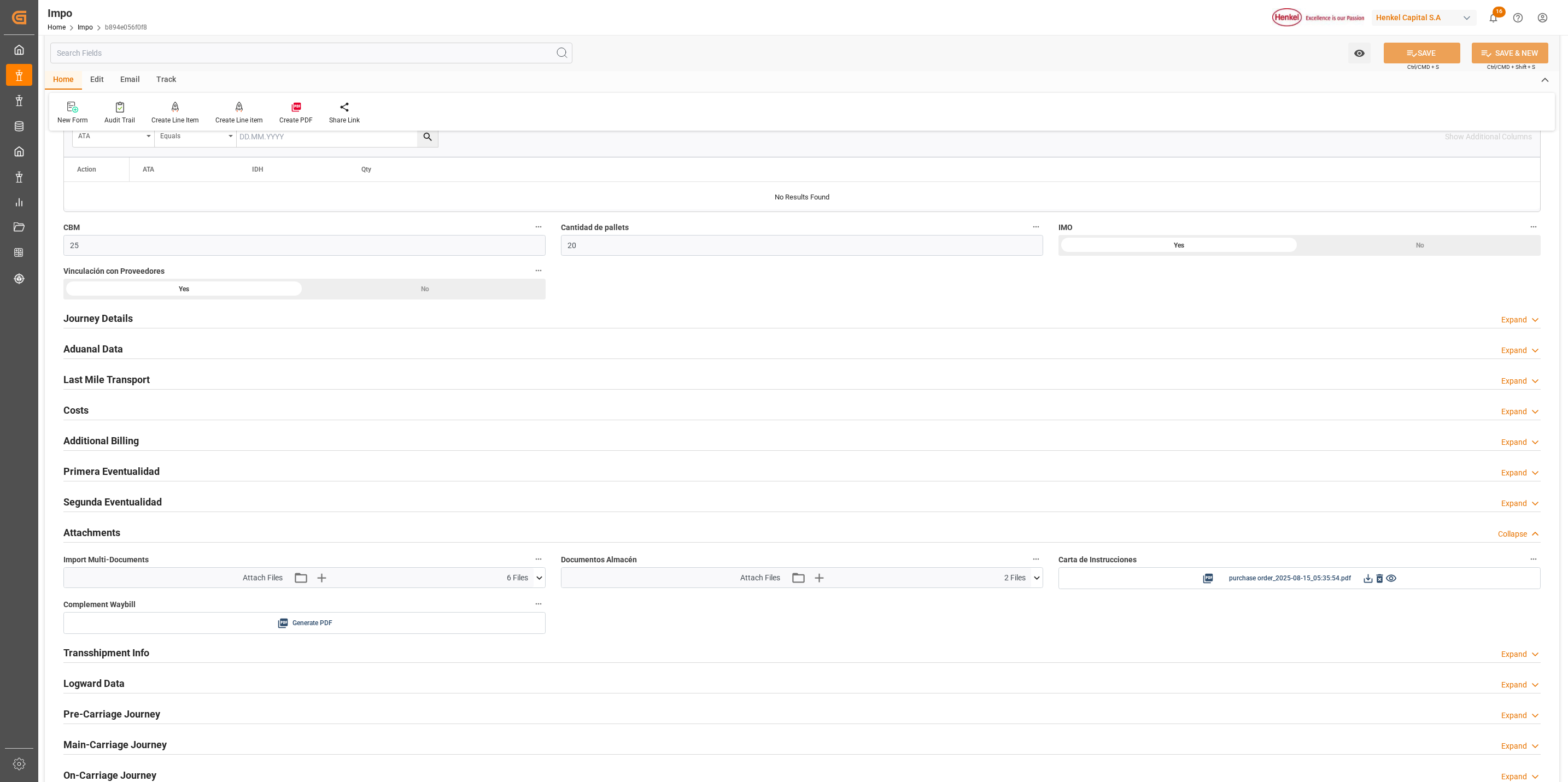
click at [536, 578] on icon at bounding box center [539, 578] width 11 height 11
click at [510, 658] on icon at bounding box center [511, 656] width 9 height 8
